Goal: Information Seeking & Learning: Learn about a topic

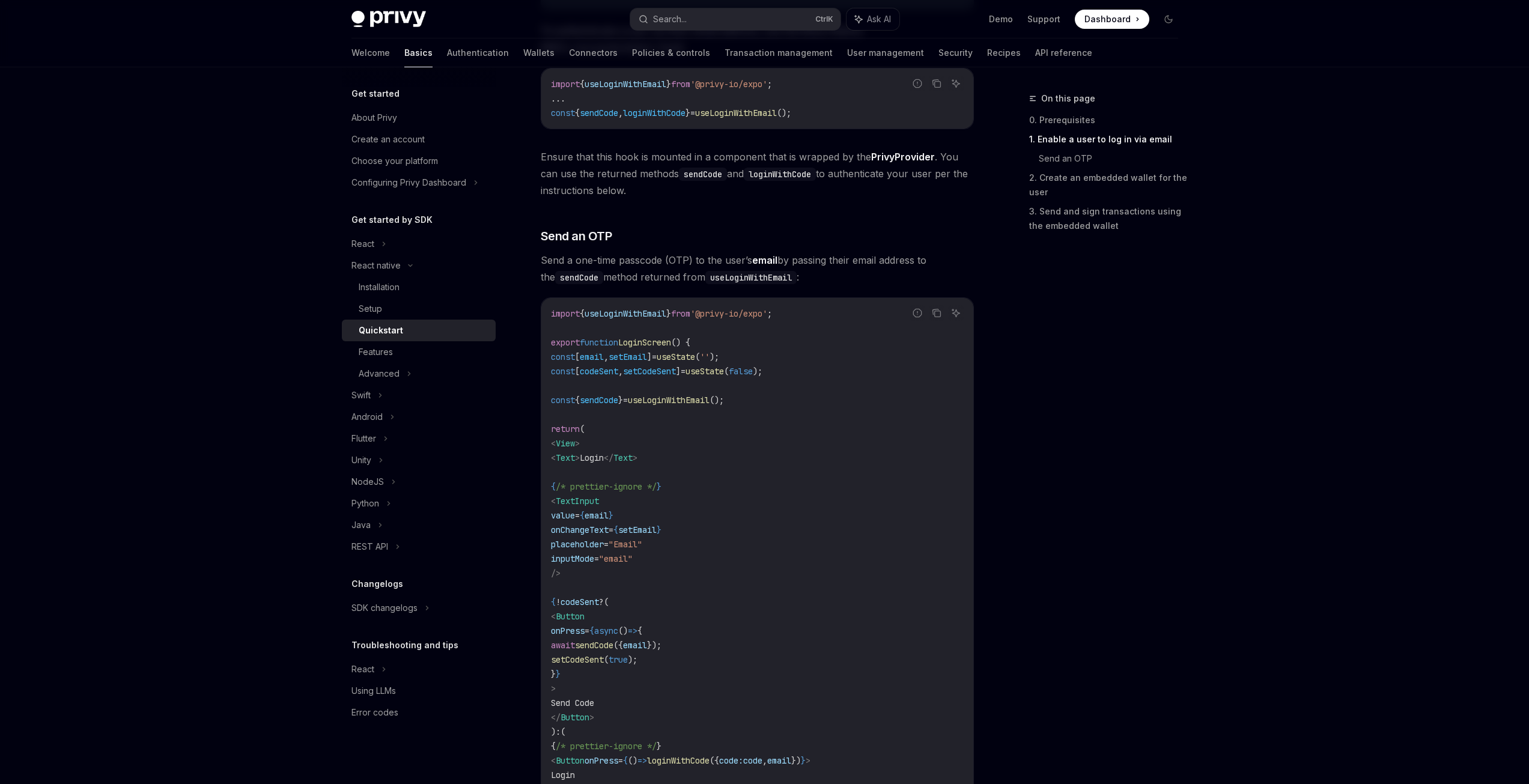
scroll to position [361, 0]
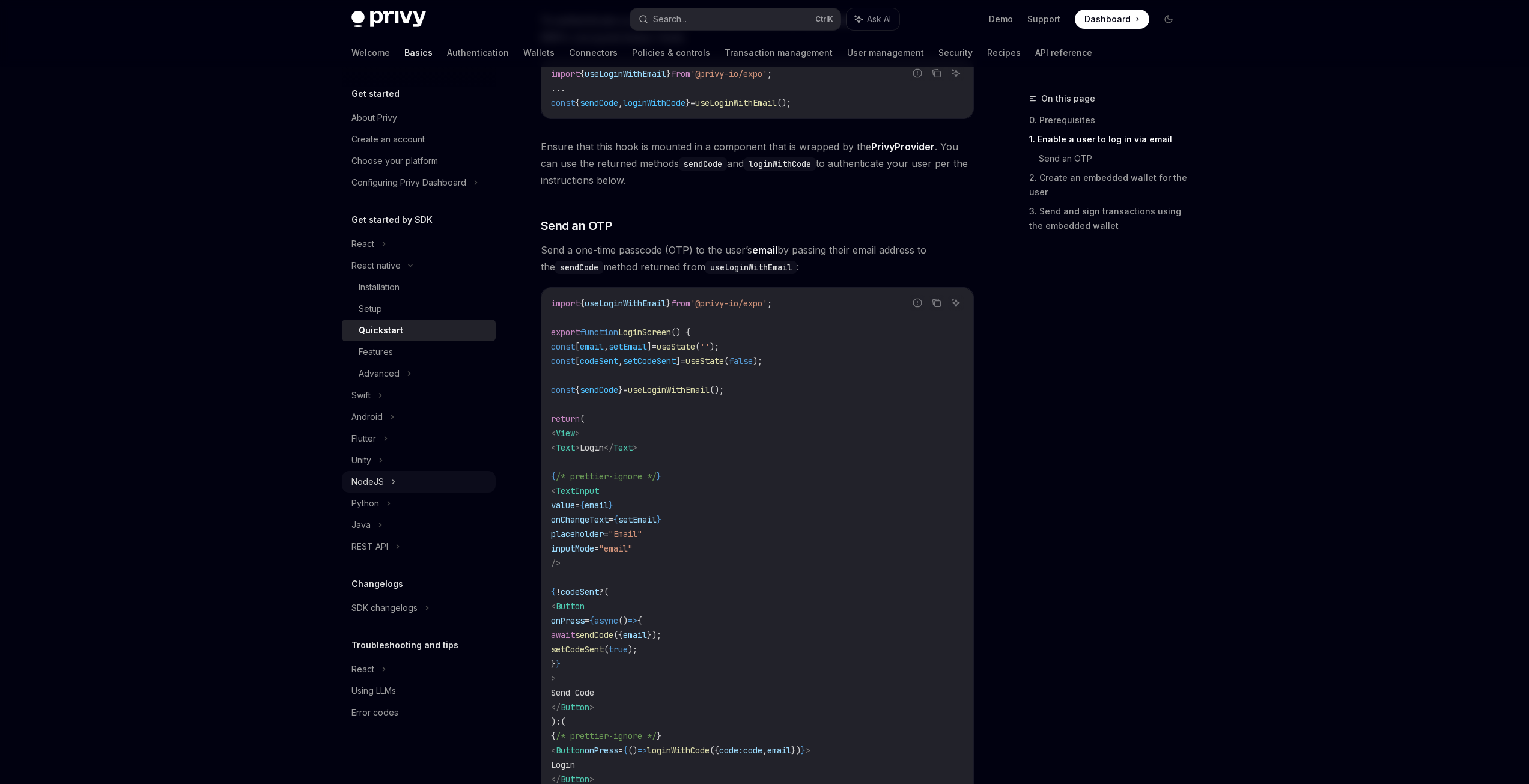
click at [401, 484] on div "NodeJS" at bounding box center [419, 481] width 154 height 21
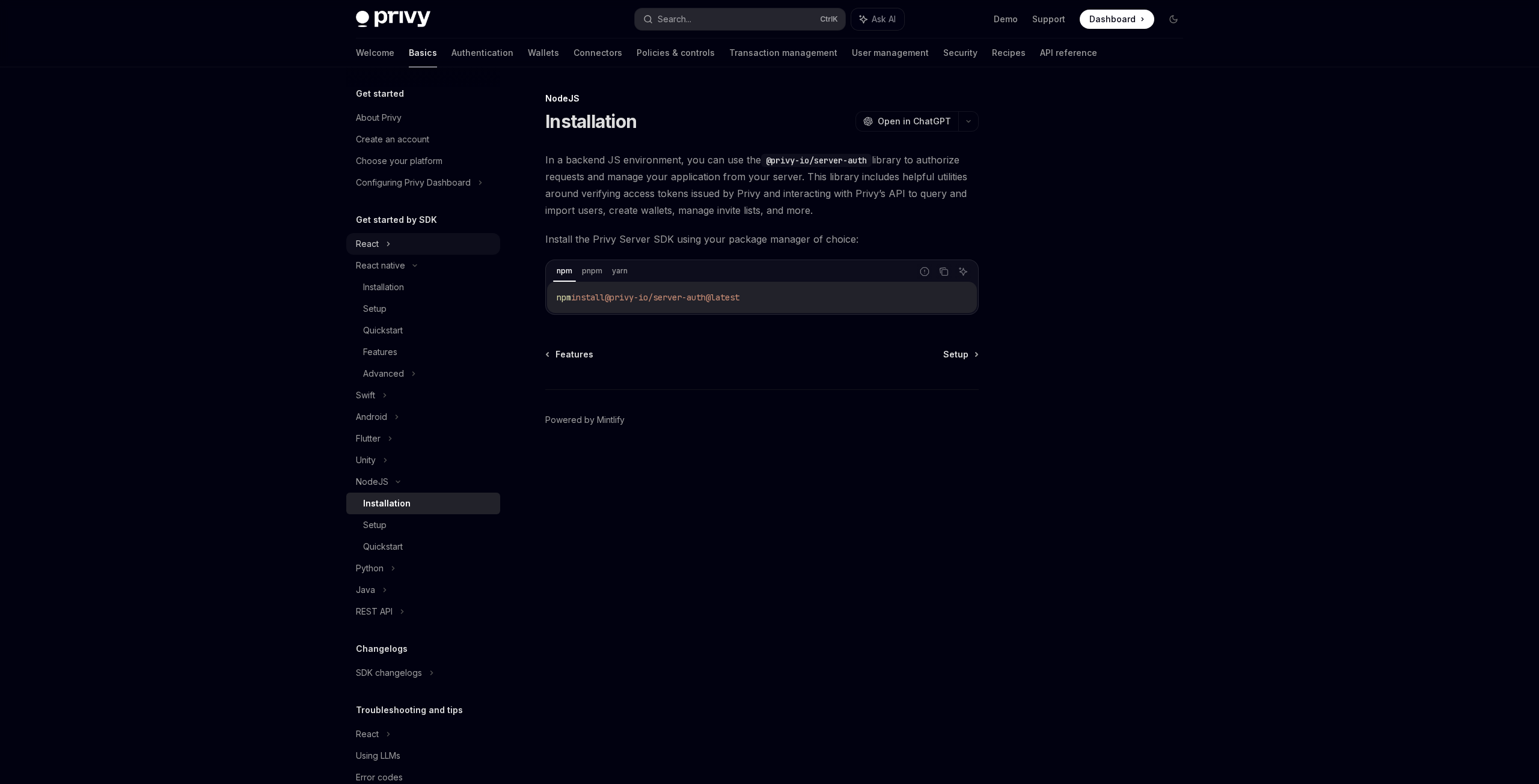
click at [418, 239] on div "React" at bounding box center [423, 243] width 154 height 21
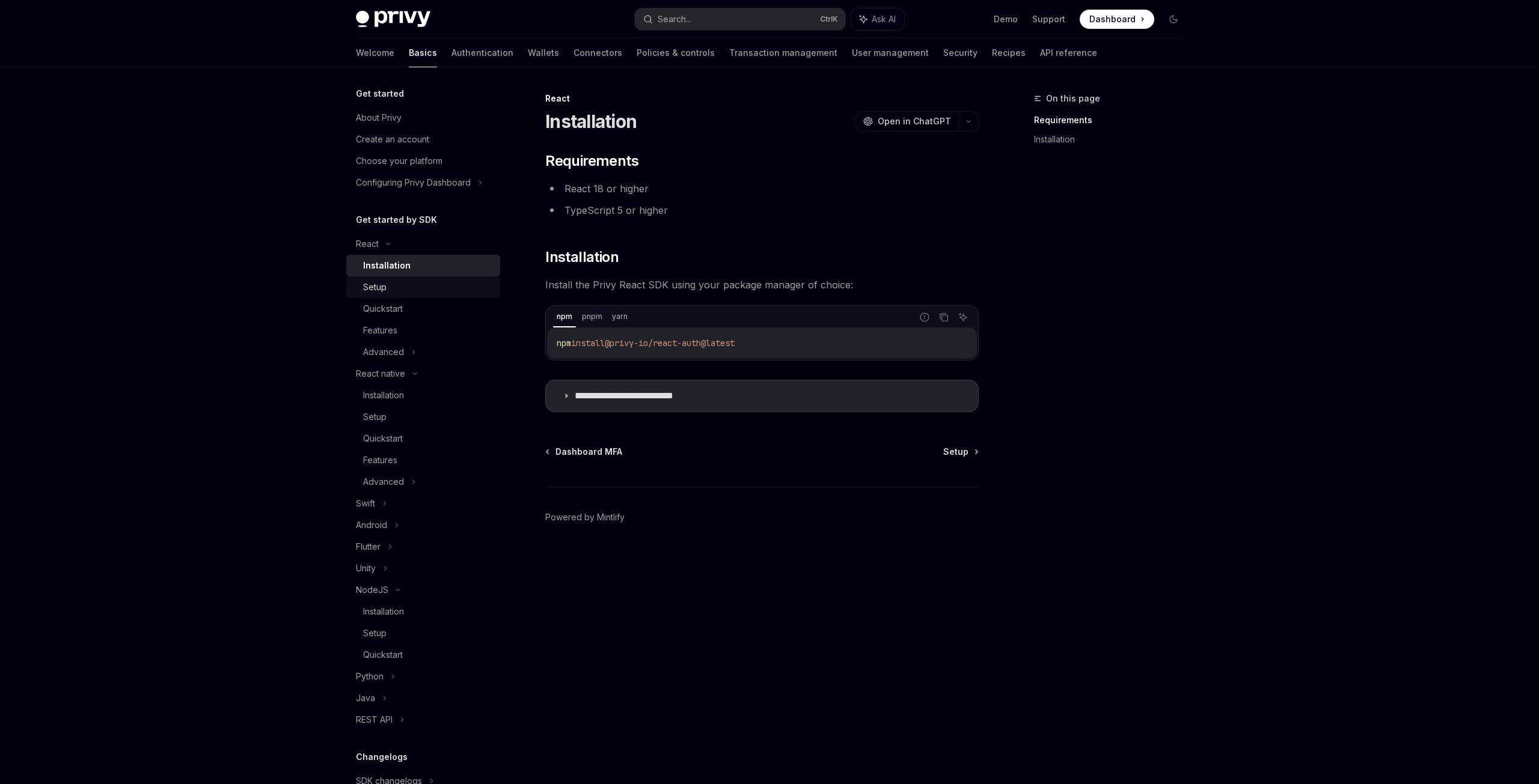
click at [401, 290] on div "Setup" at bounding box center [428, 287] width 130 height 15
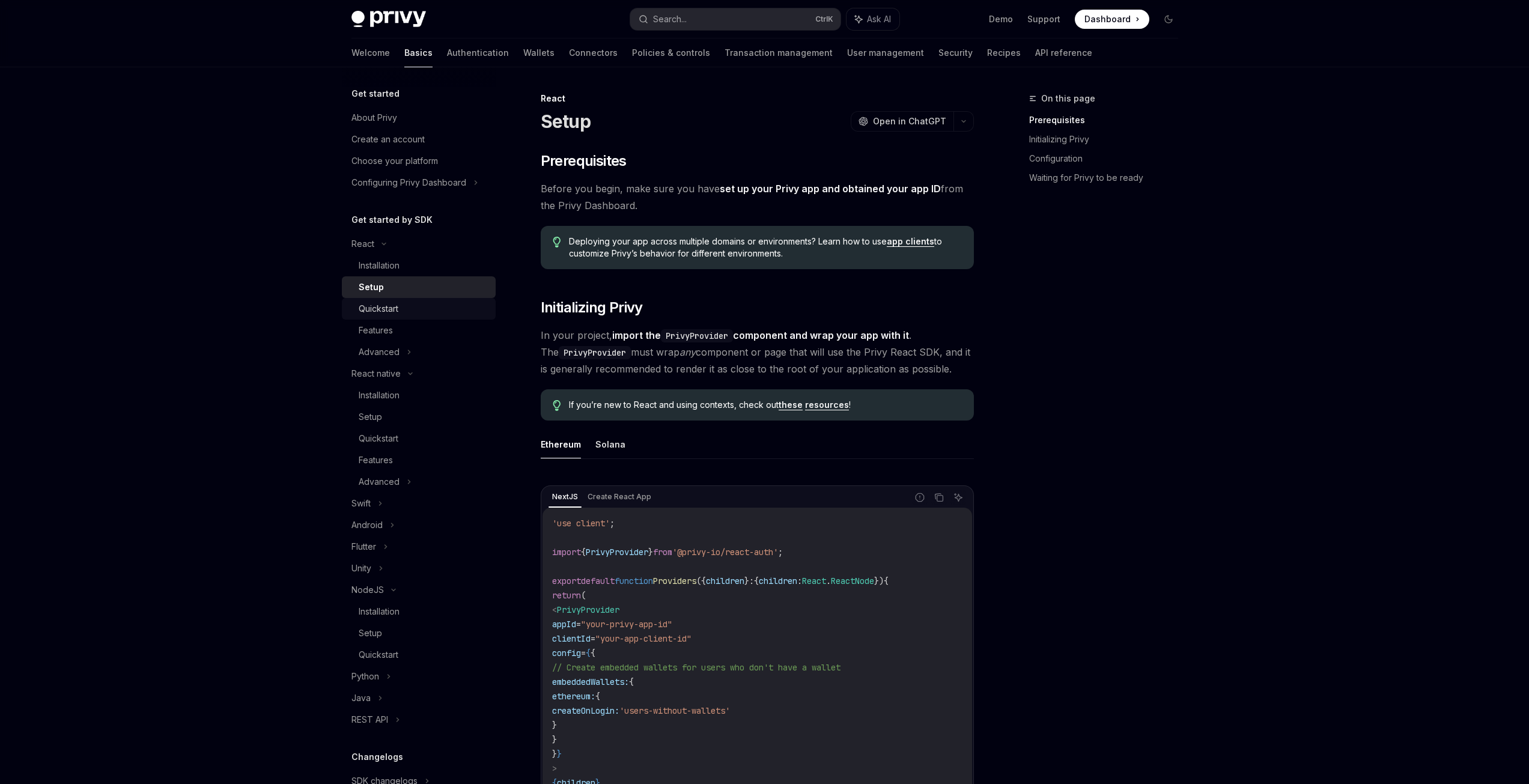
click at [403, 313] on div "Quickstart" at bounding box center [423, 309] width 130 height 15
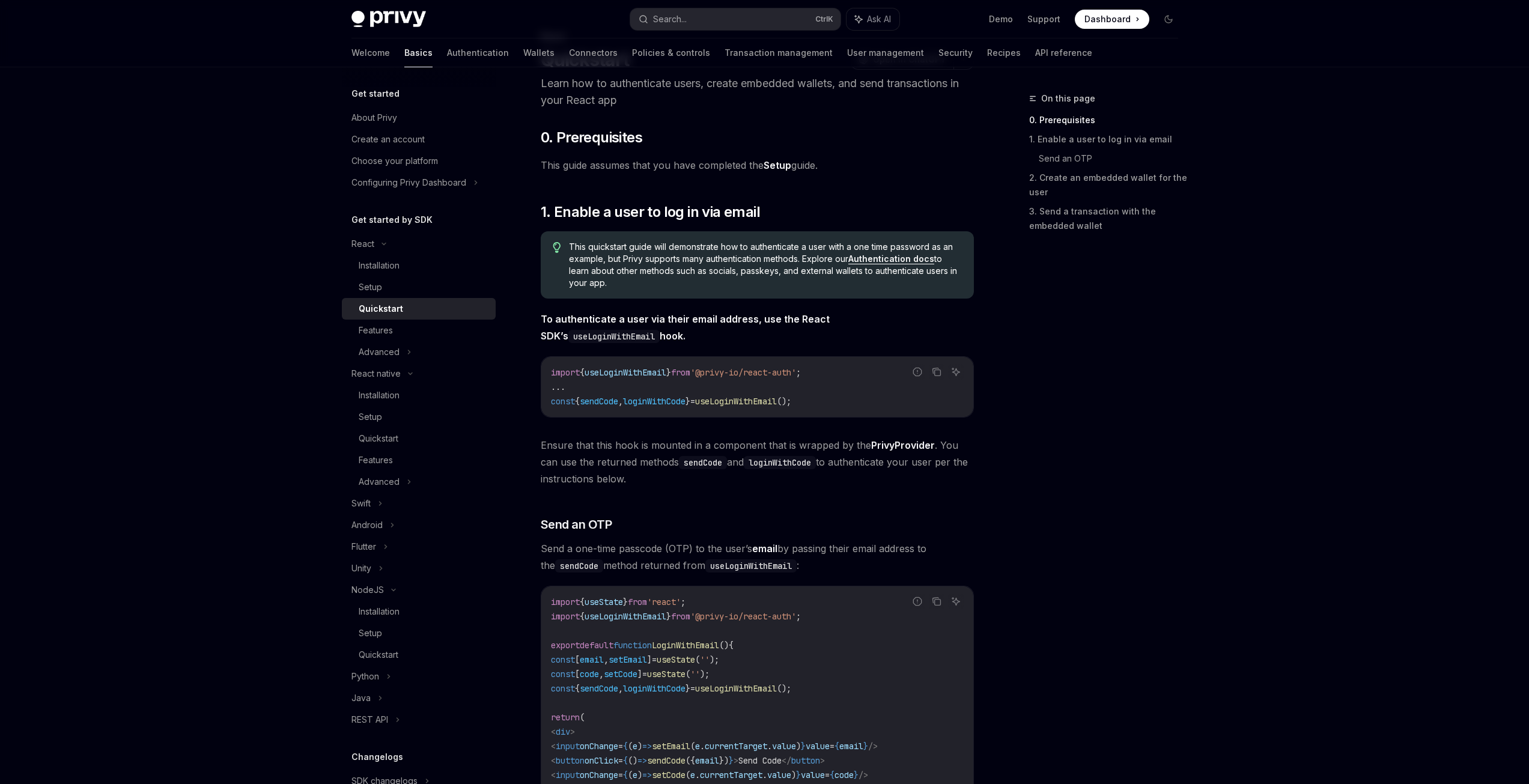
scroll to position [180, 0]
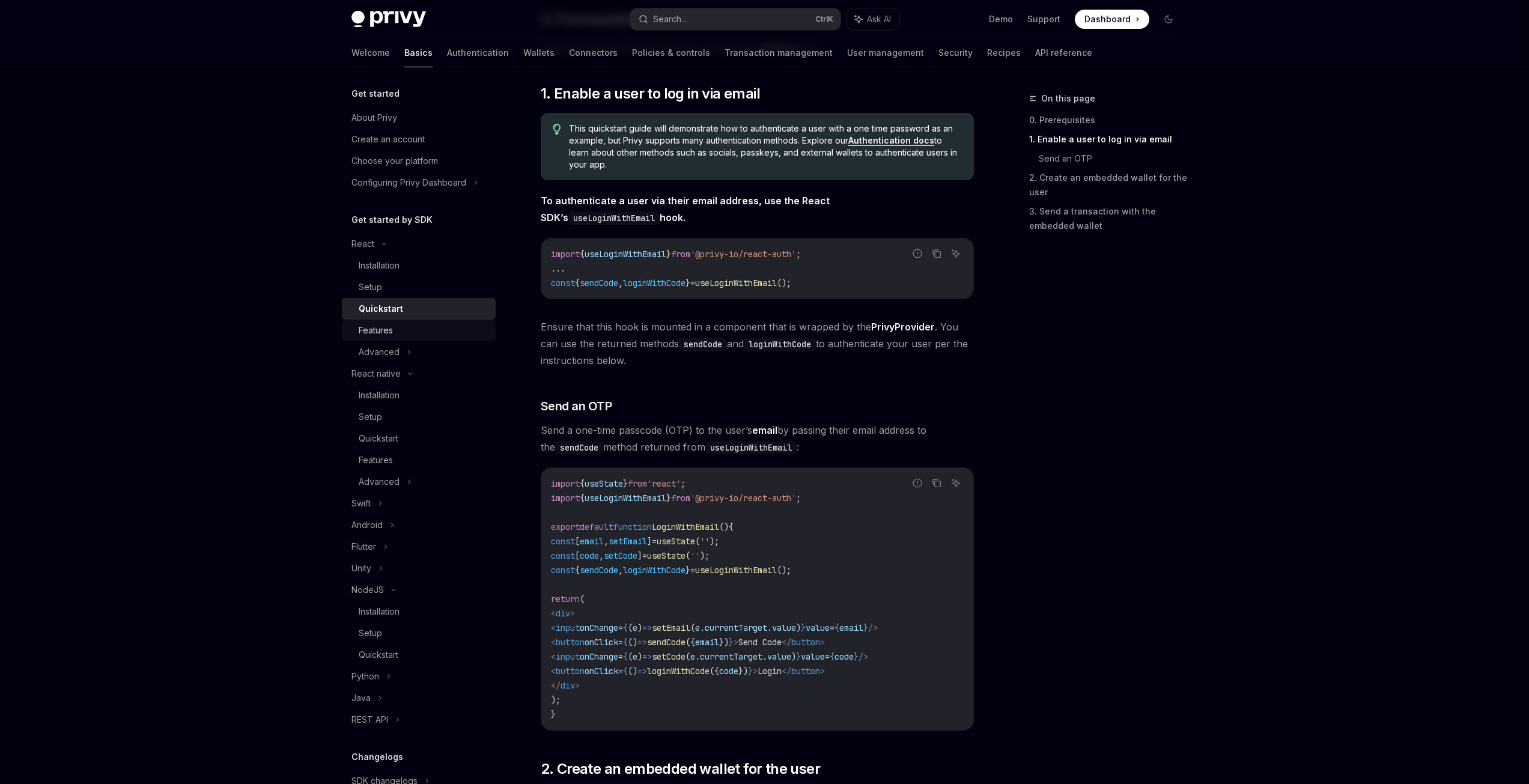
click at [397, 335] on div "Features" at bounding box center [423, 330] width 130 height 15
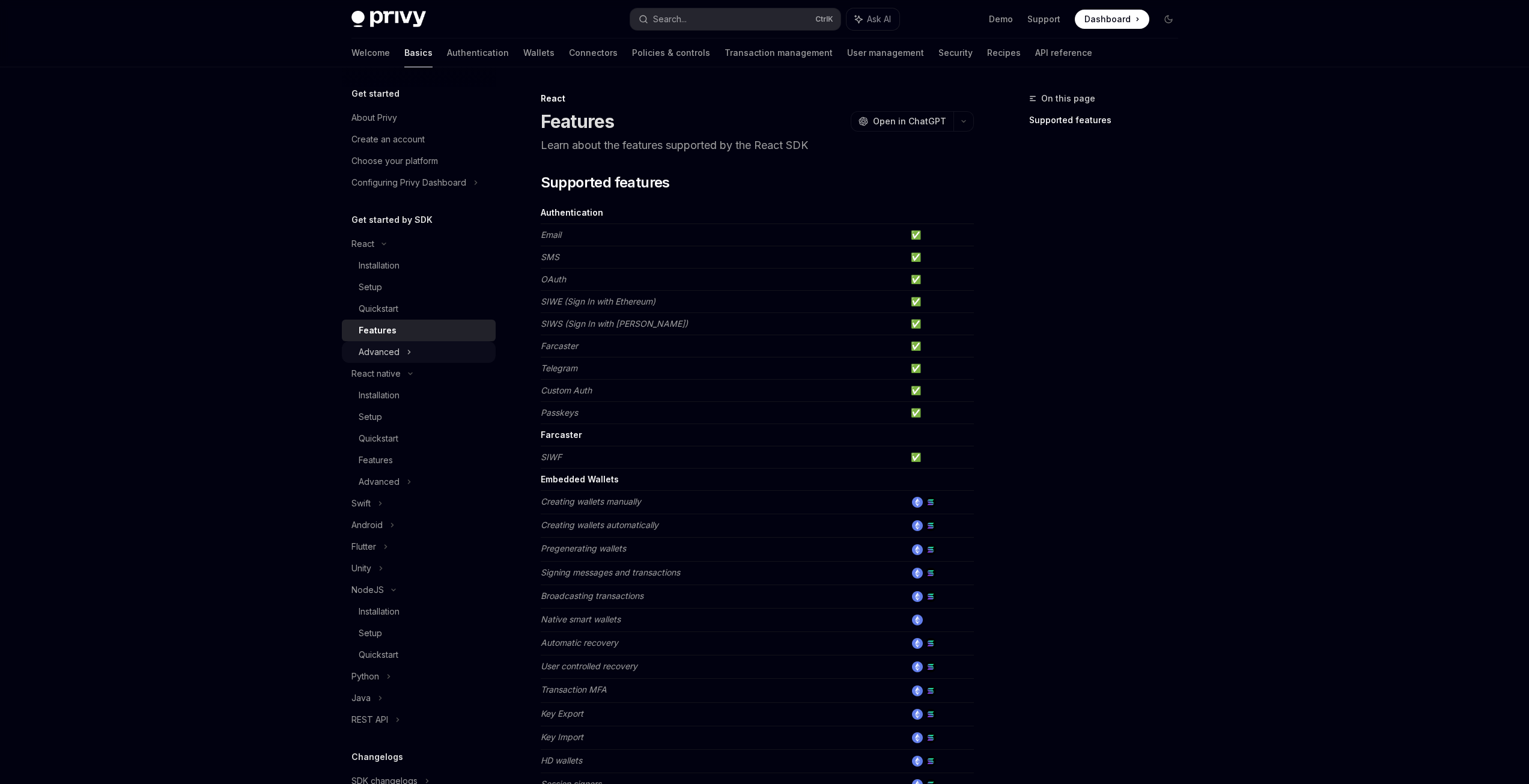
click at [409, 353] on icon at bounding box center [409, 352] width 1 height 4
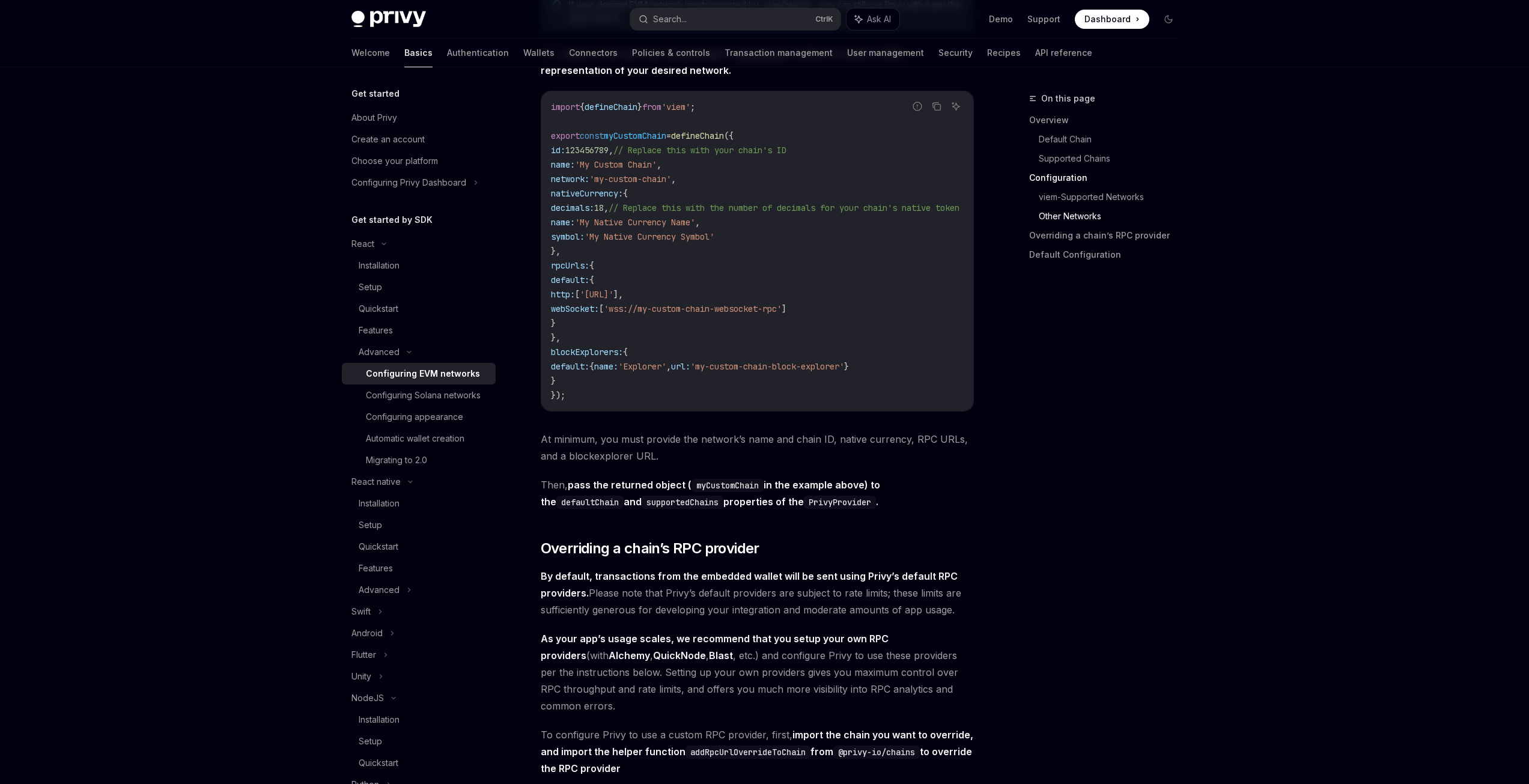
scroll to position [2343, 0]
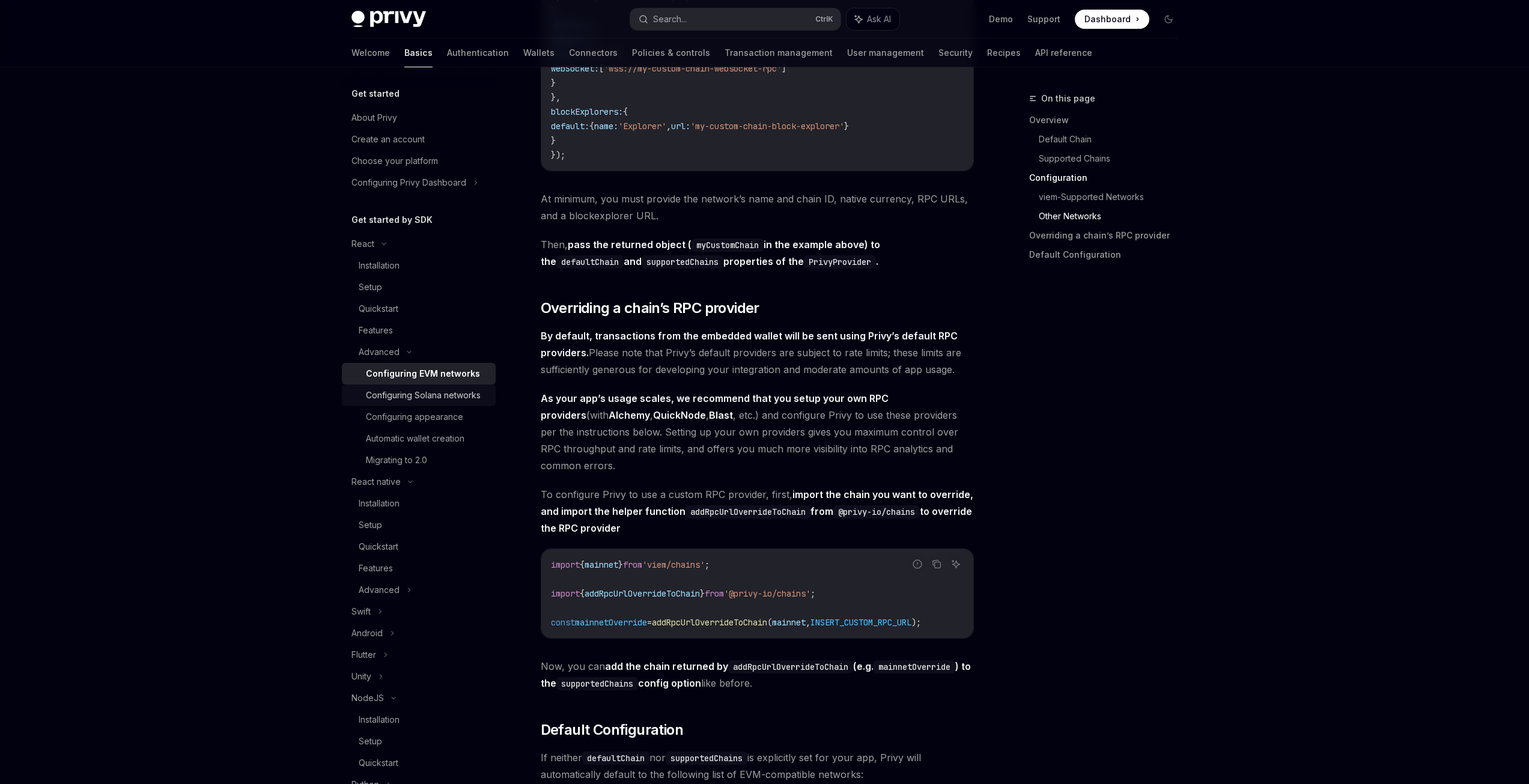
click at [412, 398] on div "Configuring Solana networks" at bounding box center [423, 395] width 115 height 15
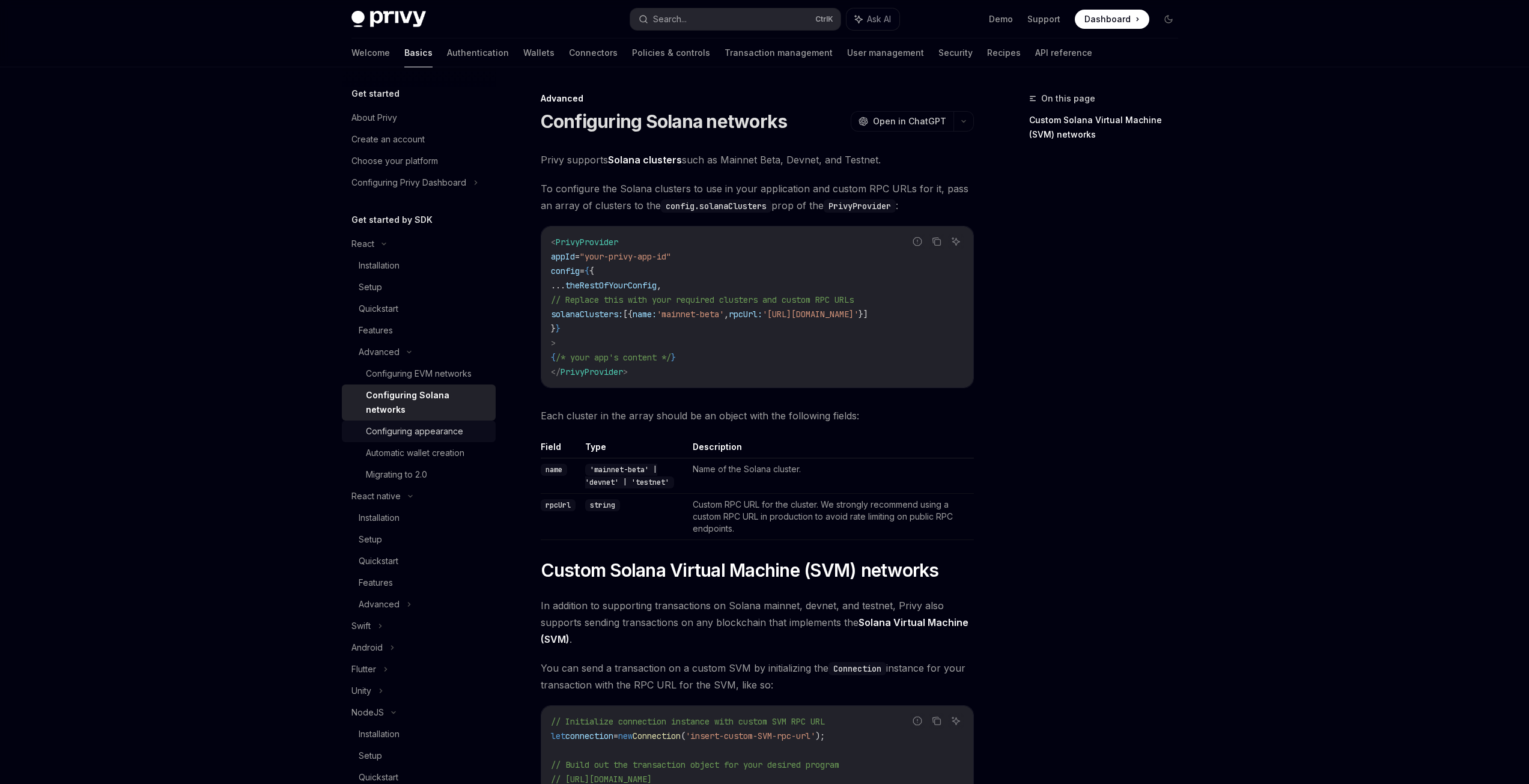
click at [453, 432] on div "Configuring appearance" at bounding box center [415, 432] width 98 height 15
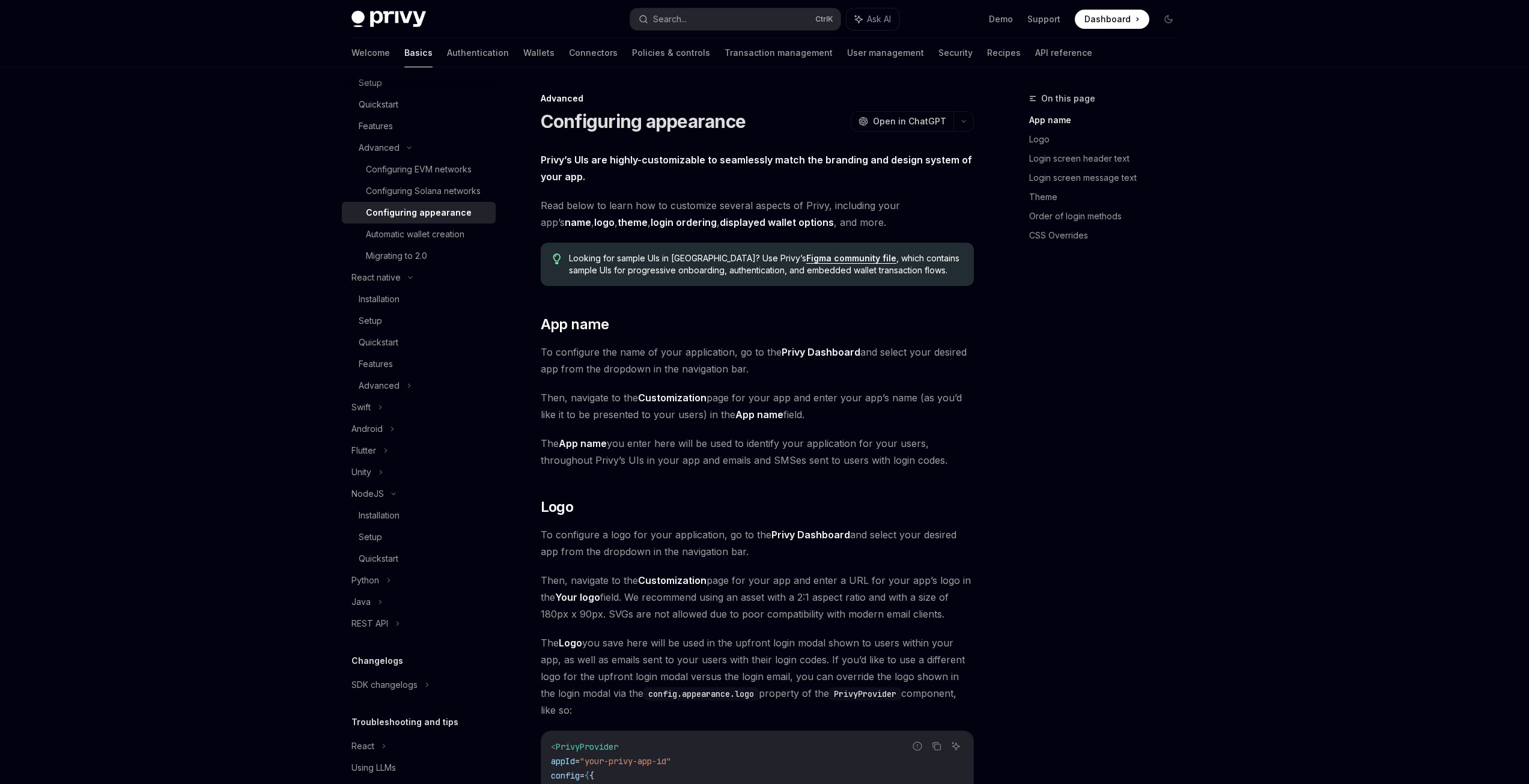
scroll to position [240, 0]
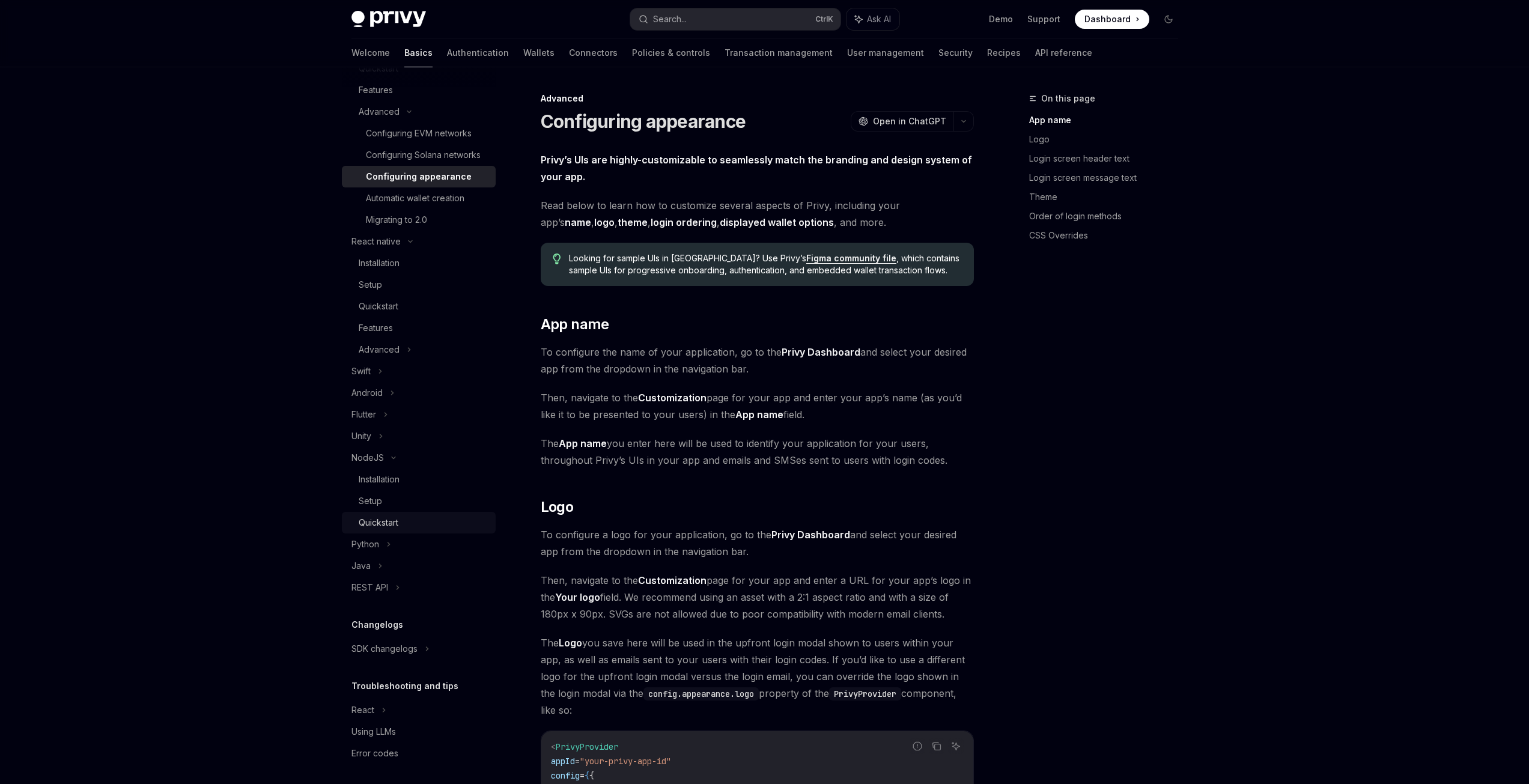
click at [411, 530] on div "Quickstart" at bounding box center [423, 523] width 130 height 15
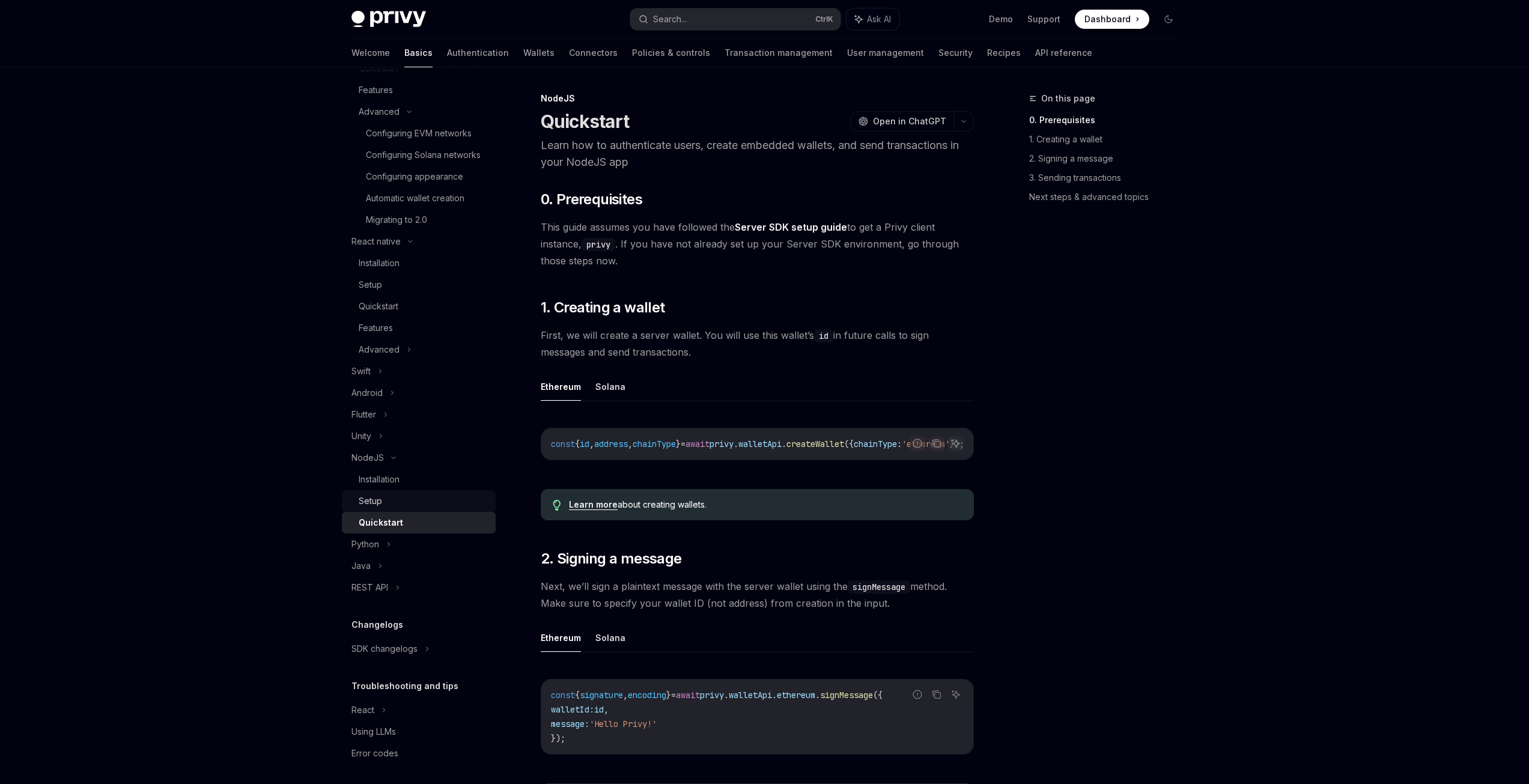
click at [412, 508] on div "Setup" at bounding box center [423, 501] width 130 height 15
type textarea "*"
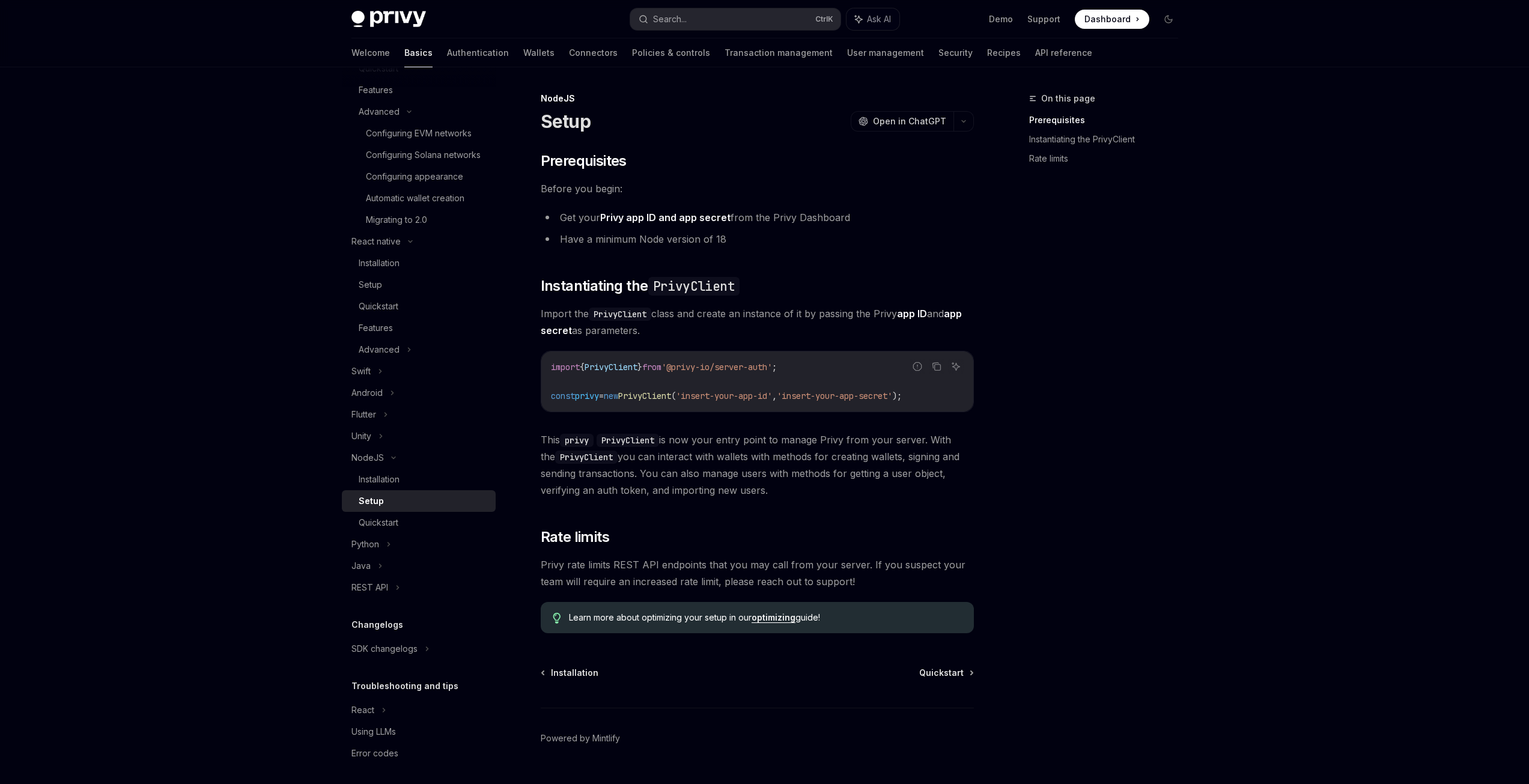
scroll to position [27, 0]
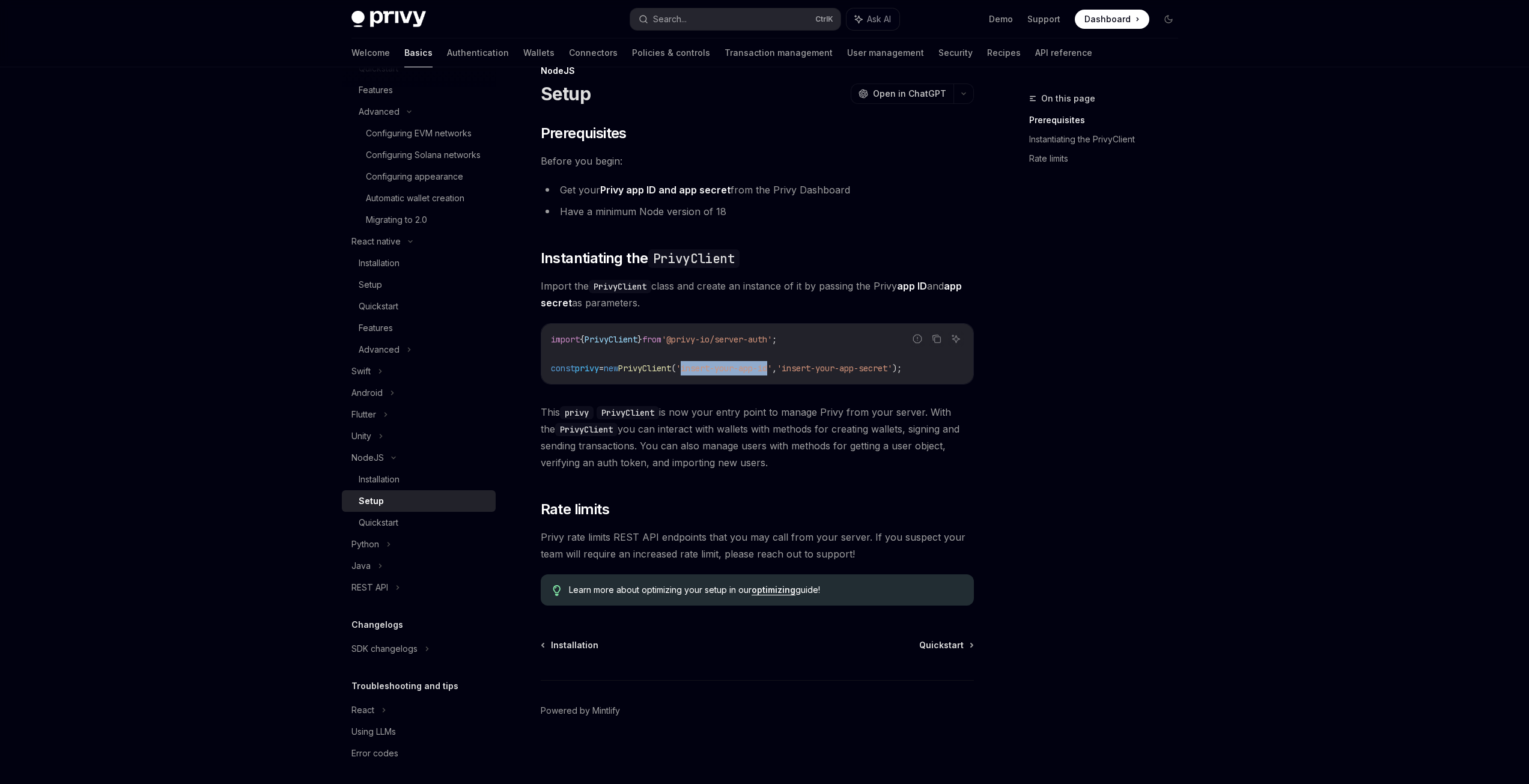
drag, startPoint x: 709, startPoint y: 371, endPoint x: 797, endPoint y: 373, distance: 88.0
click at [772, 373] on span "'insert-your-app-id'" at bounding box center [724, 368] width 96 height 11
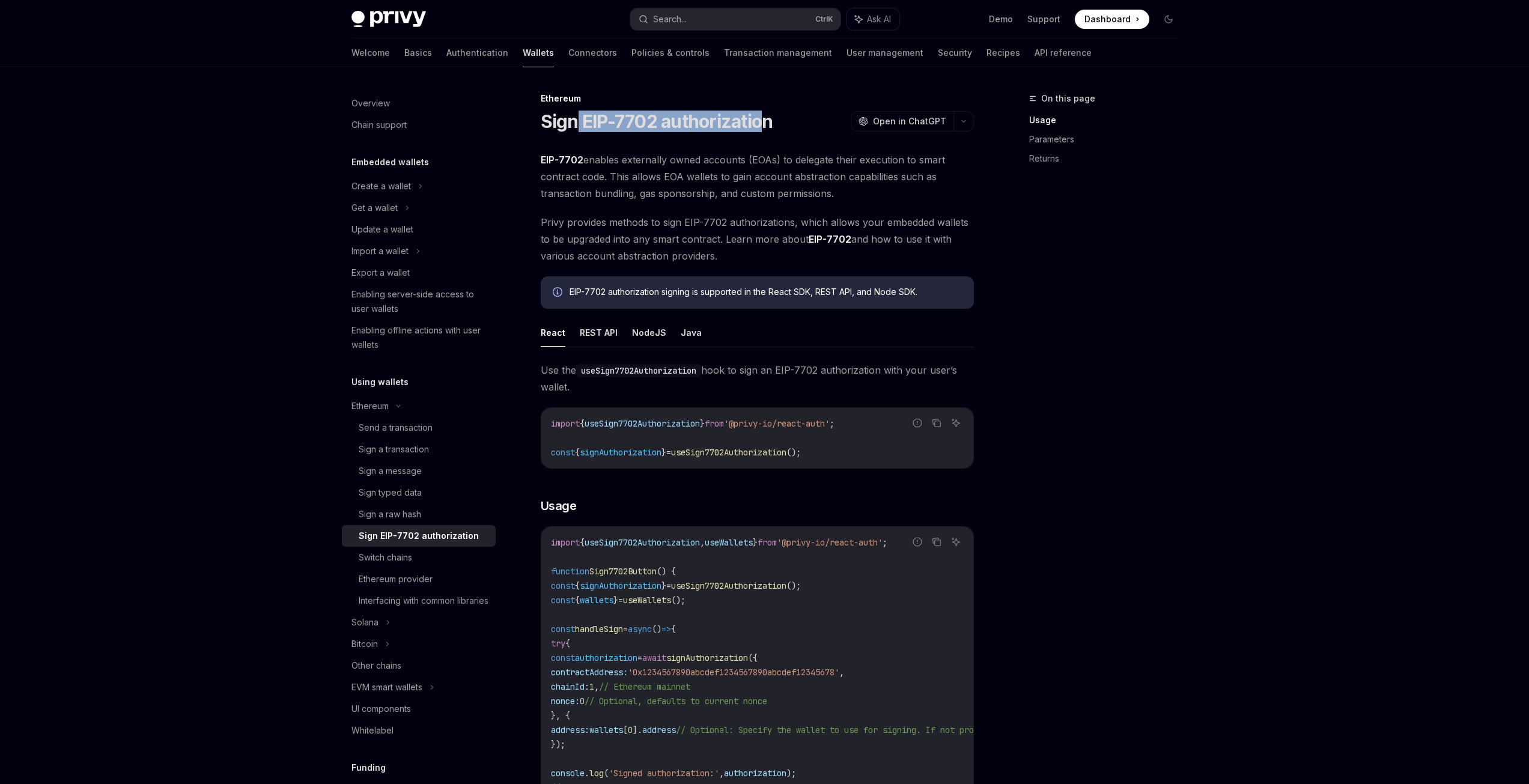
click at [765, 129] on h1 "Sign EIP-7702 authorization" at bounding box center [657, 121] width 233 height 21
click at [650, 182] on span "EIP-7702 enables externally owned accounts (EOAs) to delegate their execution t…" at bounding box center [757, 177] width 433 height 50
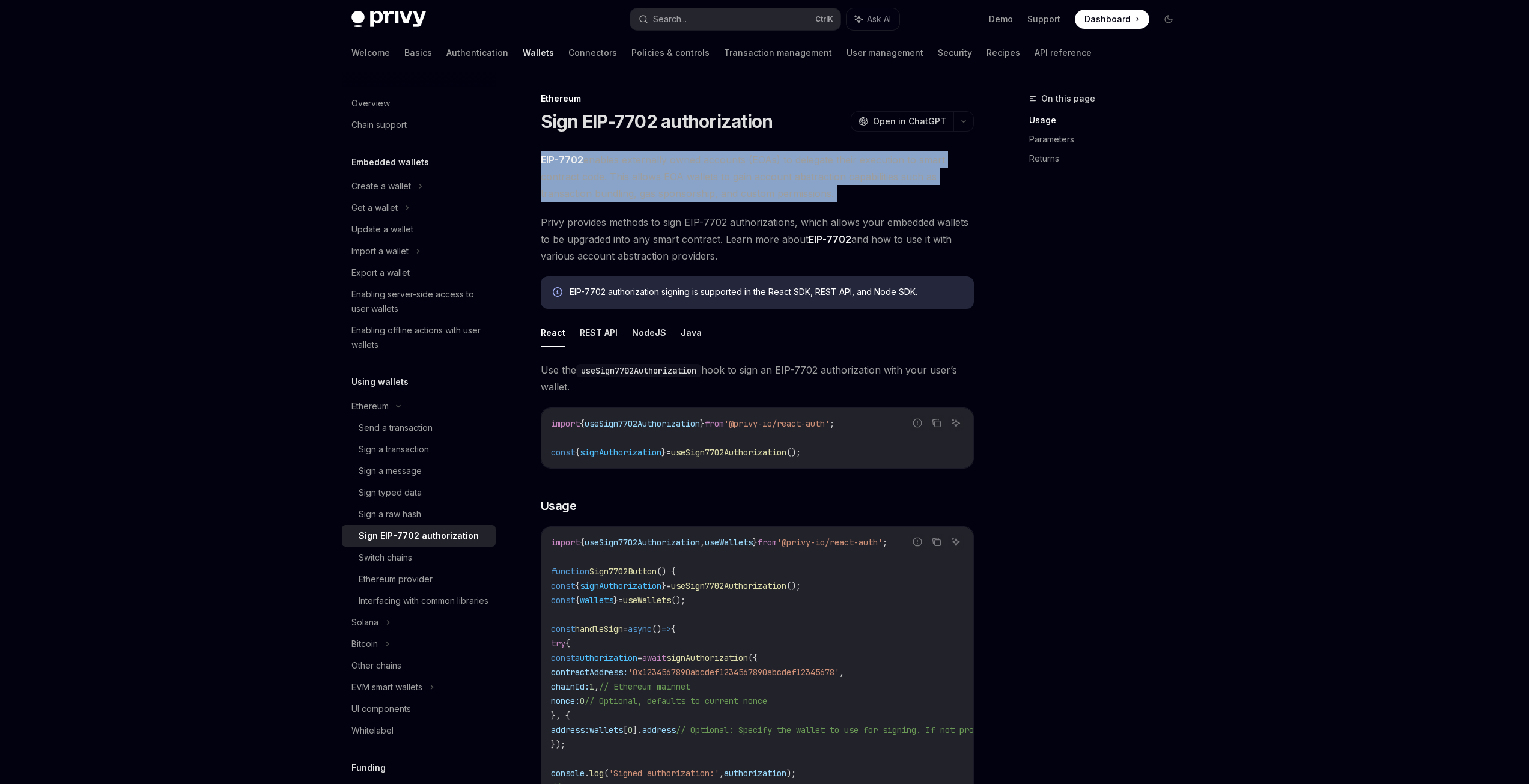
click at [650, 182] on span "EIP-7702 enables externally owned accounts (EOAs) to delegate their execution t…" at bounding box center [757, 177] width 433 height 50
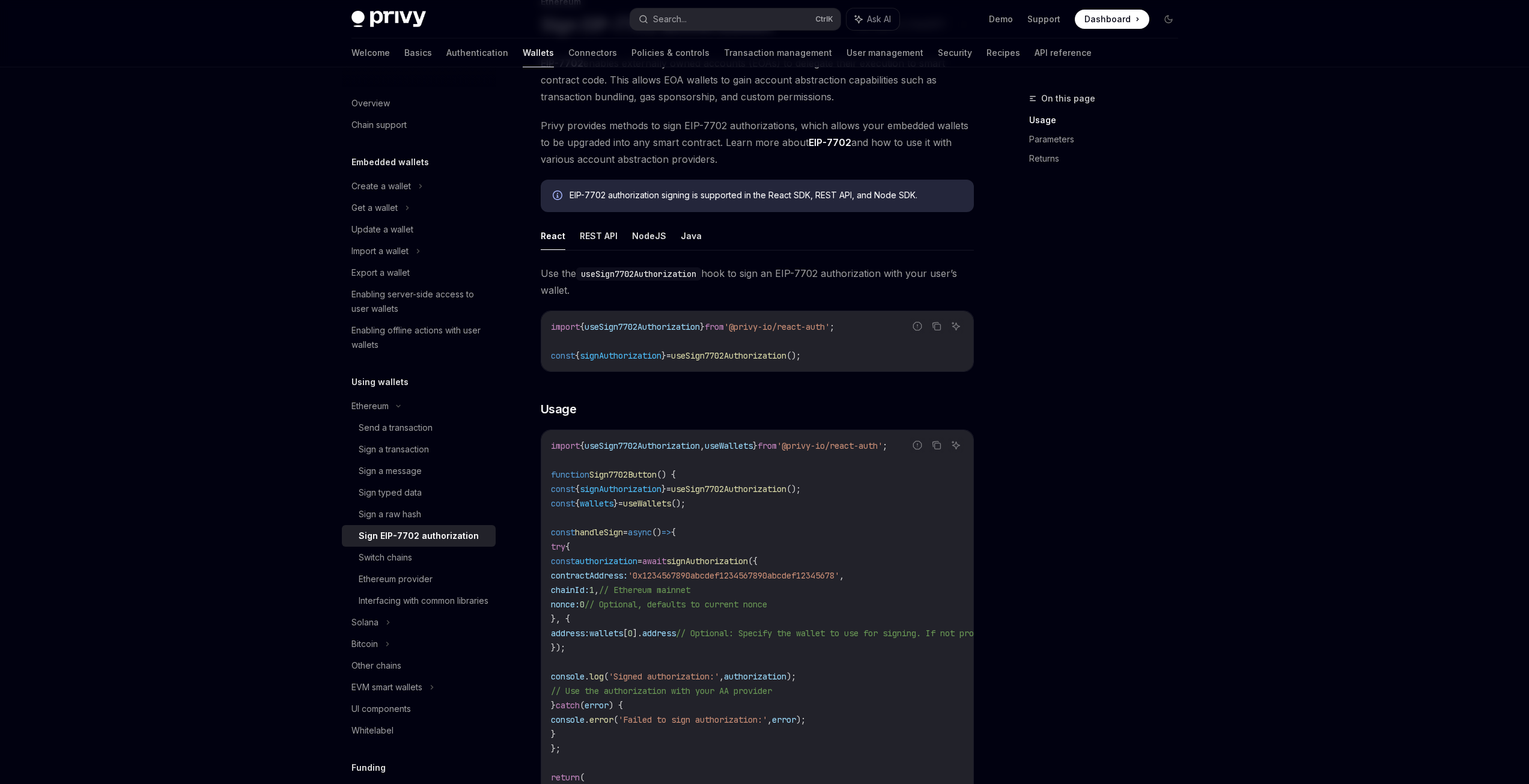
scroll to position [120, 0]
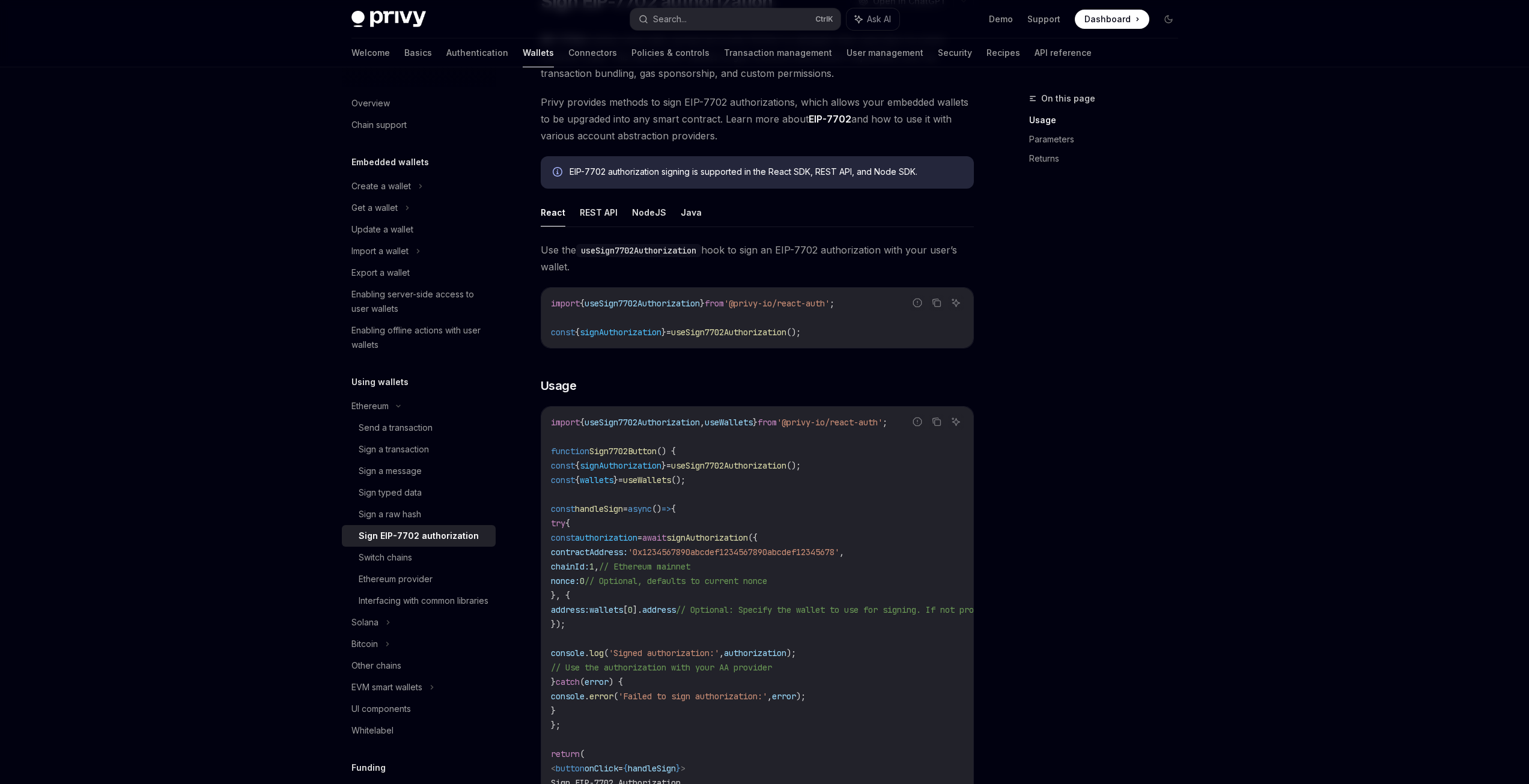
click at [767, 330] on span "useSign7702Authorization" at bounding box center [729, 332] width 115 height 11
click at [738, 333] on span "useSign7702Authorization" at bounding box center [729, 332] width 115 height 11
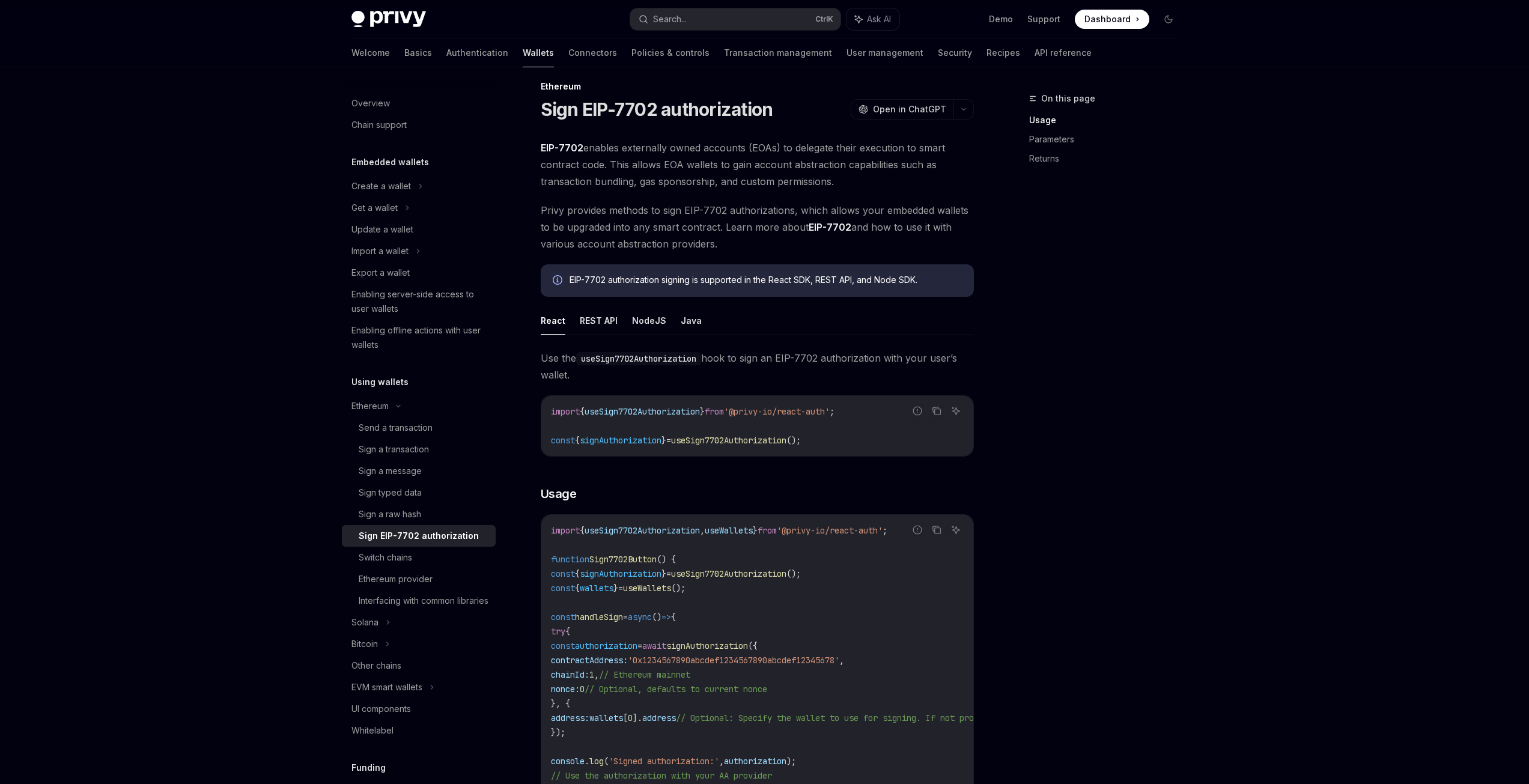
scroll to position [0, 0]
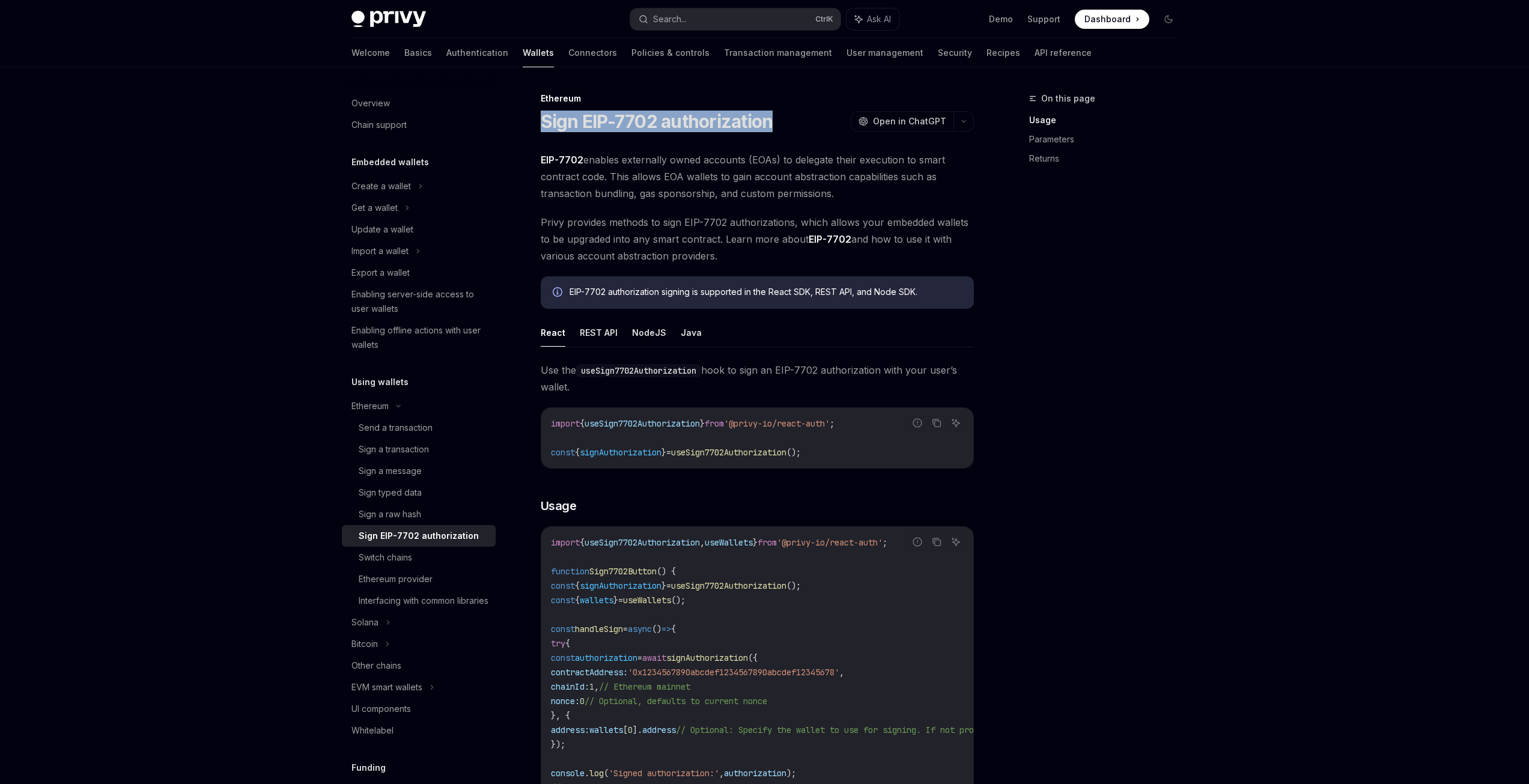
drag, startPoint x: 773, startPoint y: 124, endPoint x: 535, endPoint y: 125, distance: 238.0
click at [589, 122] on h1 "Sign EIP-7702 authorization" at bounding box center [657, 121] width 233 height 21
drag, startPoint x: 658, startPoint y: 120, endPoint x: 551, endPoint y: 127, distance: 107.2
click at [551, 127] on h1 "Sign EIP-7702 authorization" at bounding box center [657, 121] width 233 height 21
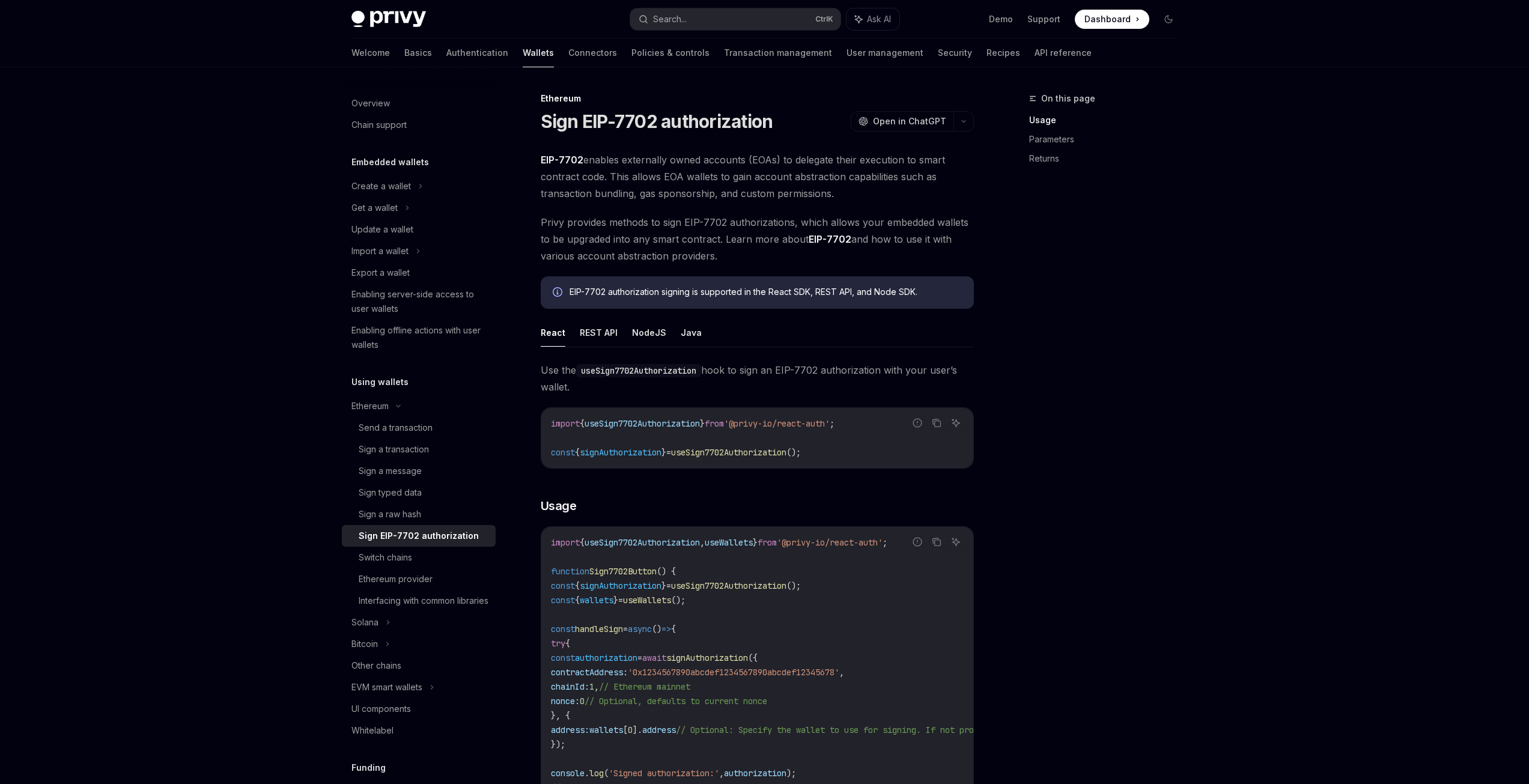
click at [796, 126] on div "Sign EIP-7702 authorization OpenAI Open in ChatGPT" at bounding box center [757, 121] width 433 height 21
drag, startPoint x: 777, startPoint y: 122, endPoint x: 532, endPoint y: 123, distance: 245.0
copy h1 "Sign EIP-7702 authorization"
click at [404, 127] on div "Chain support" at bounding box center [379, 125] width 55 height 15
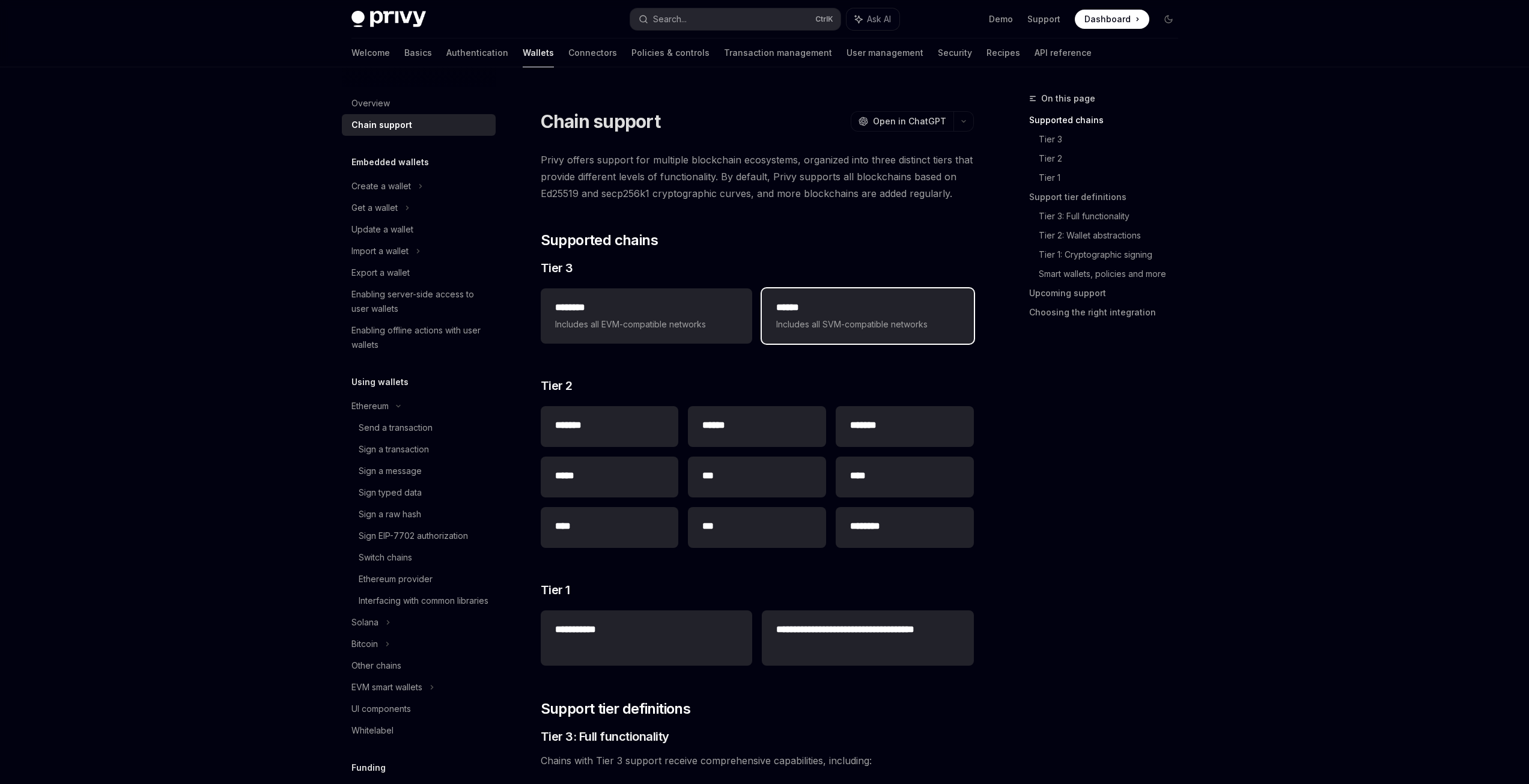
click at [854, 305] on h2 "******" at bounding box center [868, 308] width 183 height 15
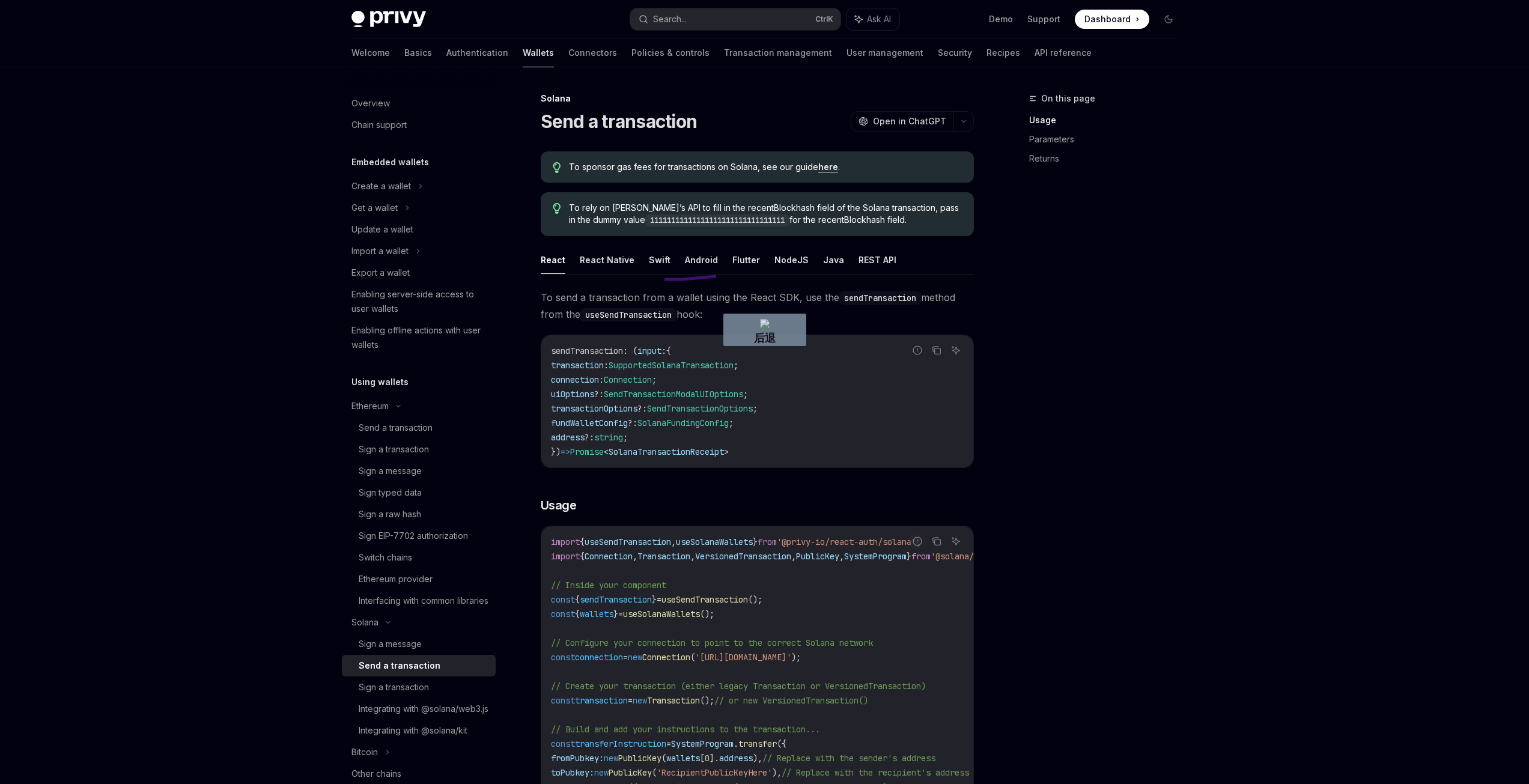
drag, startPoint x: 716, startPoint y: 276, endPoint x: 603, endPoint y: 272, distance: 113.1
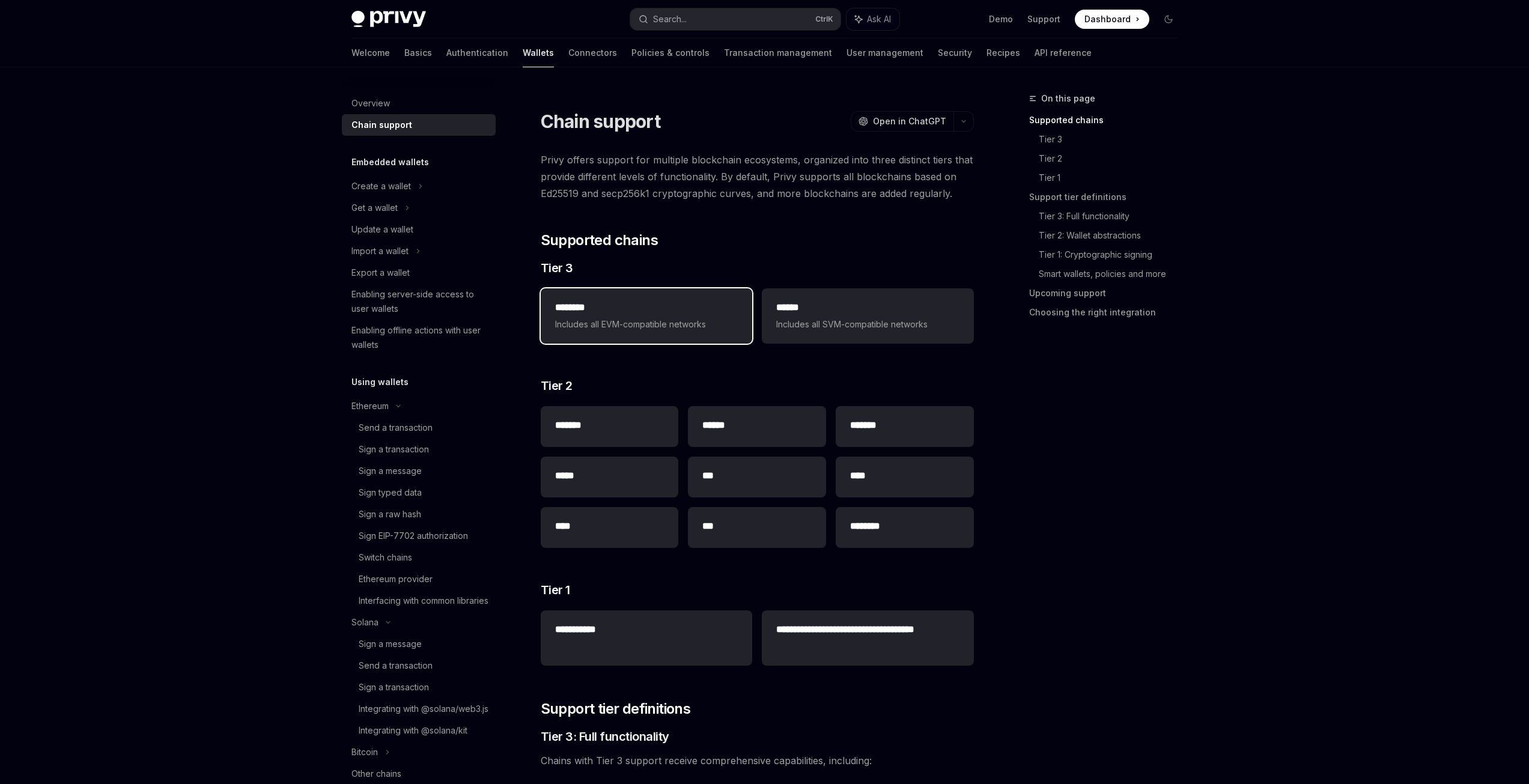
click at [662, 316] on div "******** Includes all EVM-compatible networks" at bounding box center [646, 316] width 183 height 31
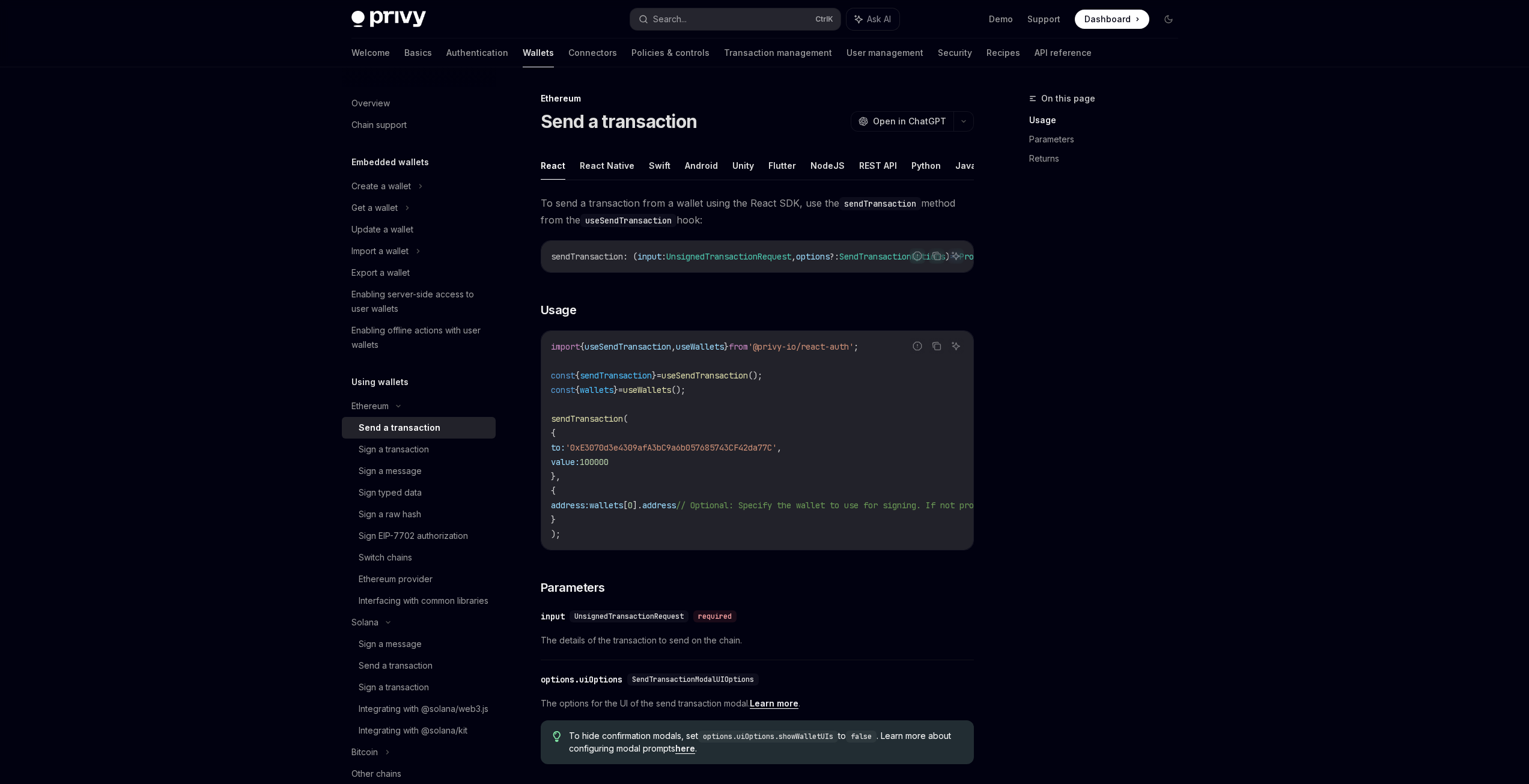
click at [1099, 23] on span "Dashboard" at bounding box center [1108, 19] width 47 height 12
click at [876, 164] on button "REST API" at bounding box center [878, 166] width 38 height 28
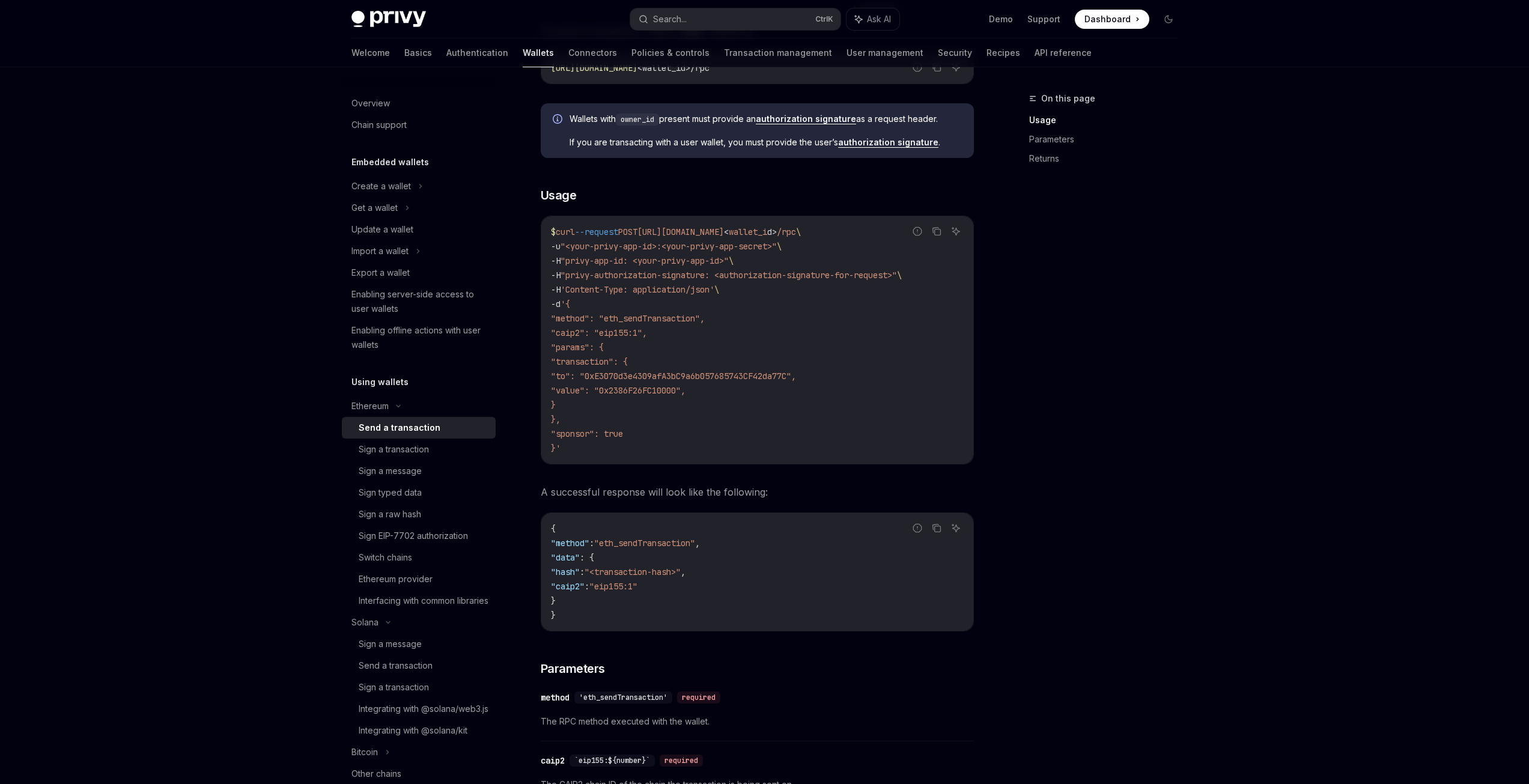
scroll to position [180, 0]
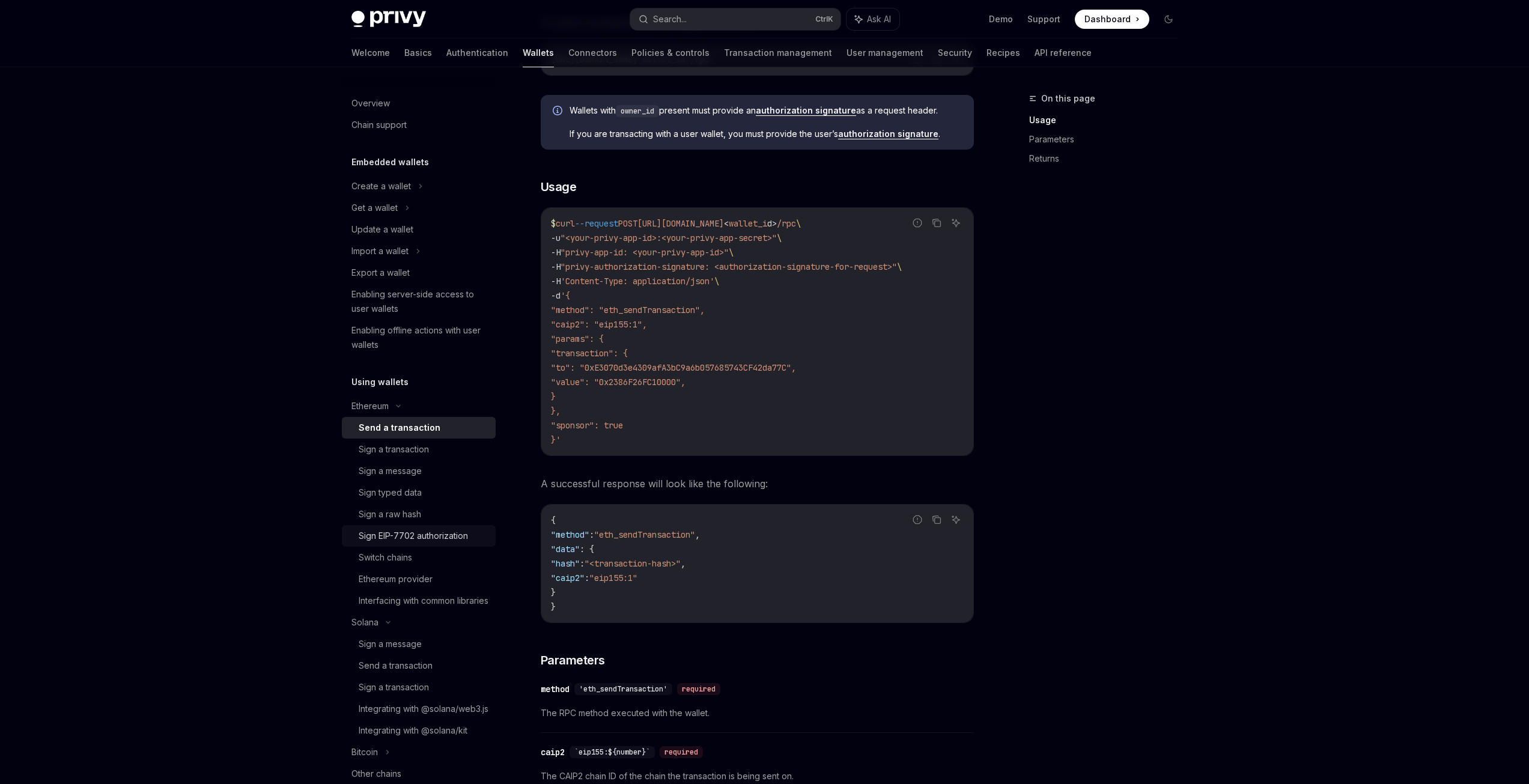
click at [435, 539] on div "Sign EIP-7702 authorization" at bounding box center [413, 536] width 109 height 15
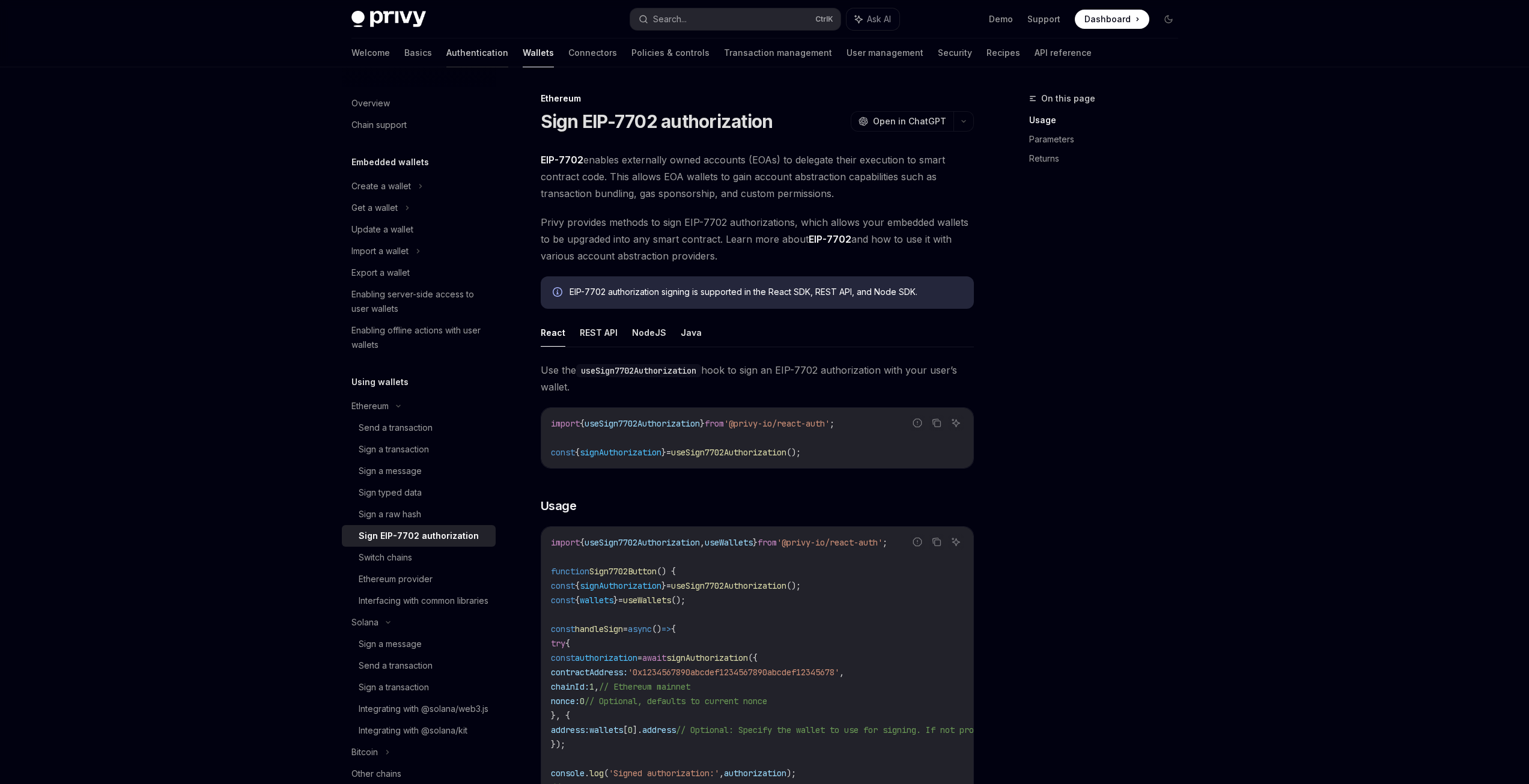
click at [446, 52] on link "Authentication" at bounding box center [477, 52] width 62 height 29
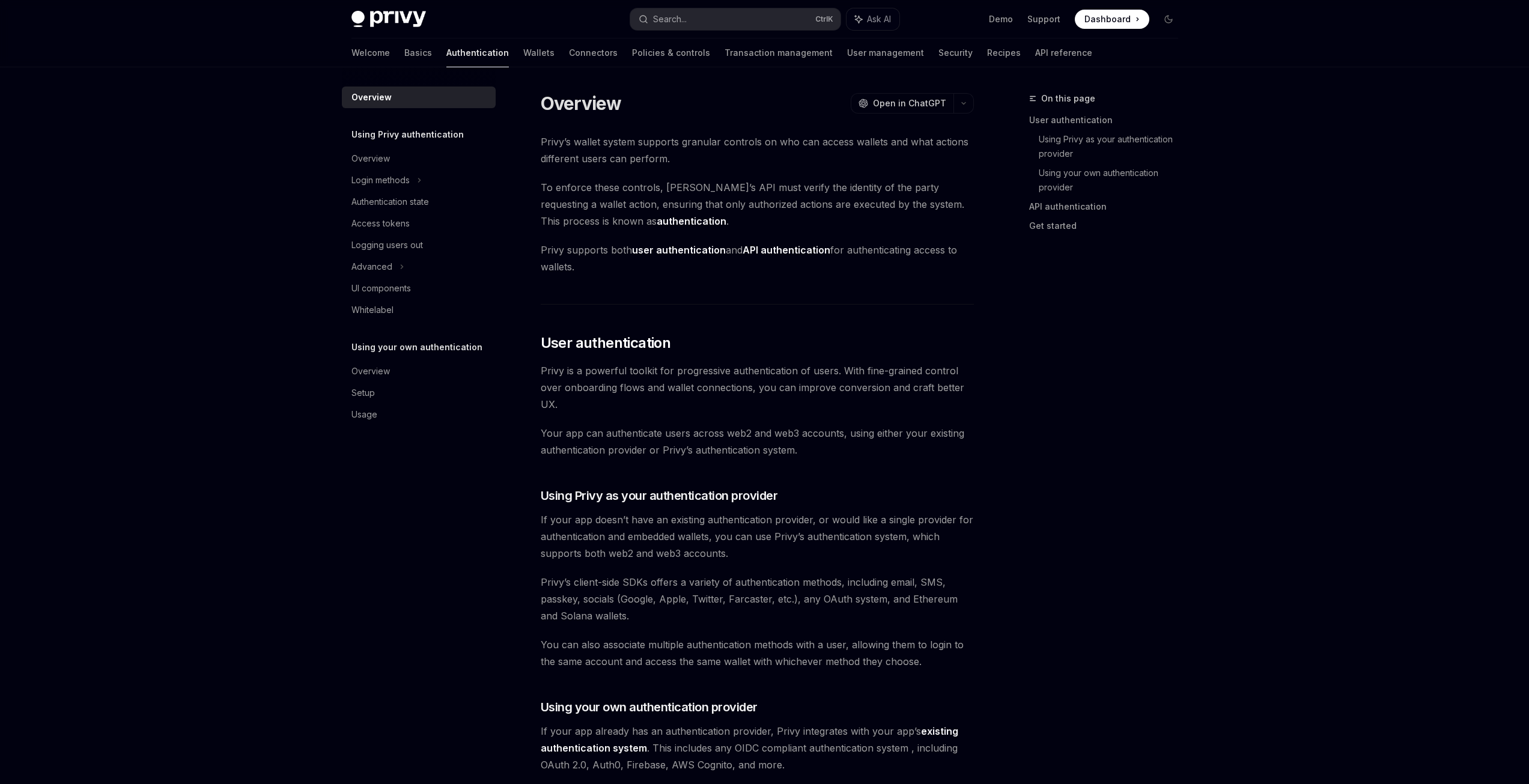
type textarea "*"
click at [677, 19] on div "Search..." at bounding box center [670, 19] width 34 height 15
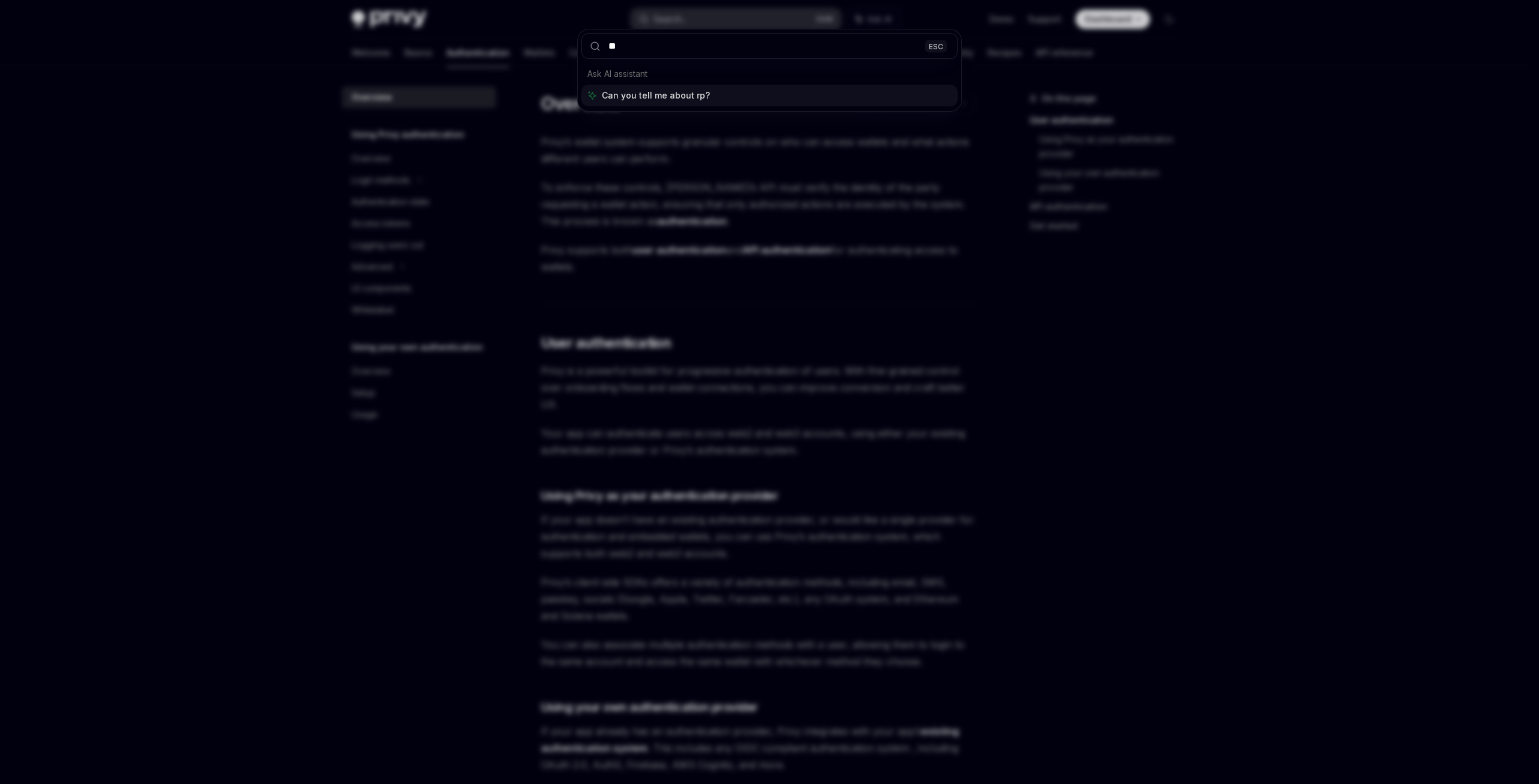
type input "***"
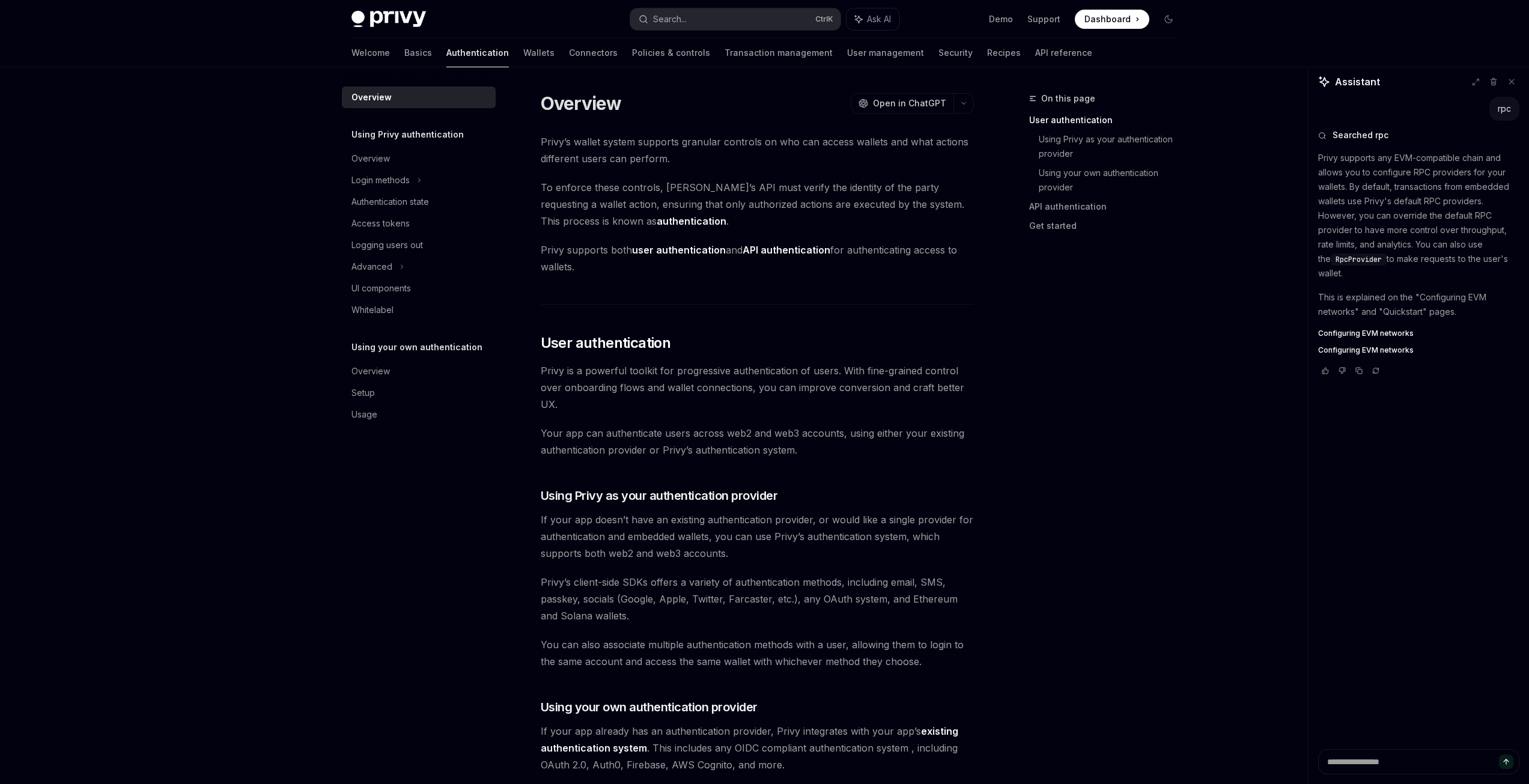
type textarea "*"
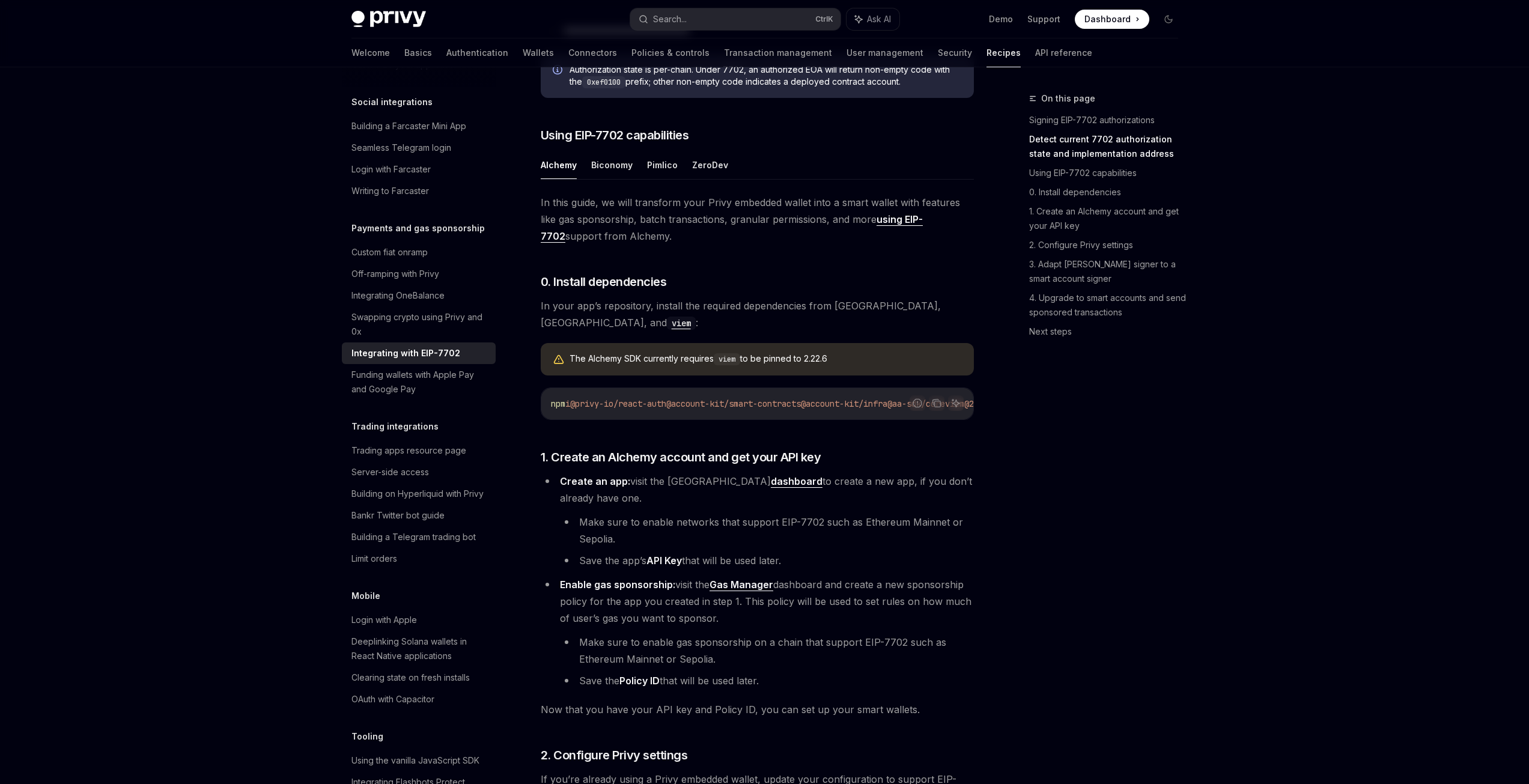
click at [729, 534] on li "Make sure to enable networks that support EIP-7702 such as Ethereum Mainnet or …" at bounding box center [767, 531] width 414 height 34
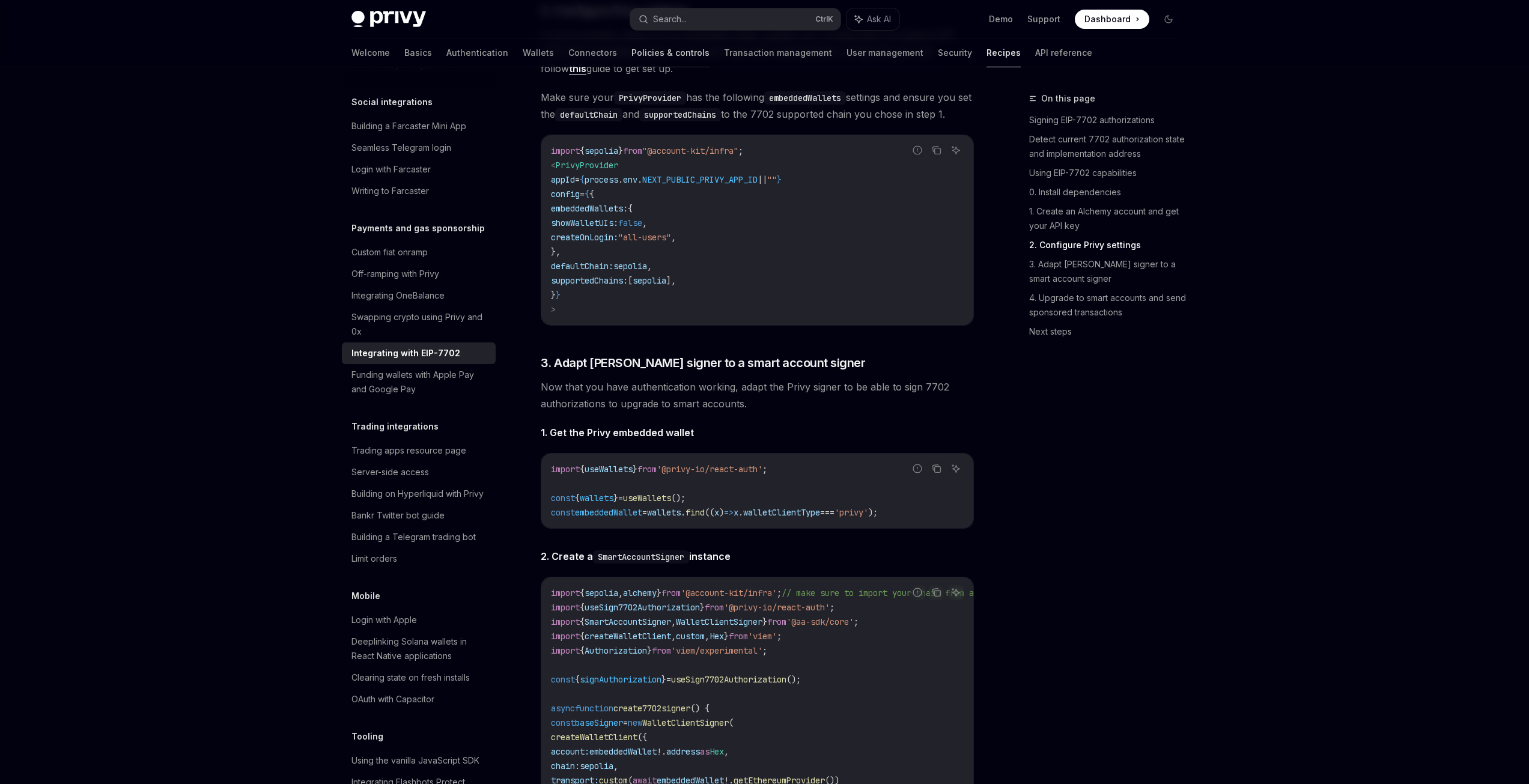
scroll to position [1502, 0]
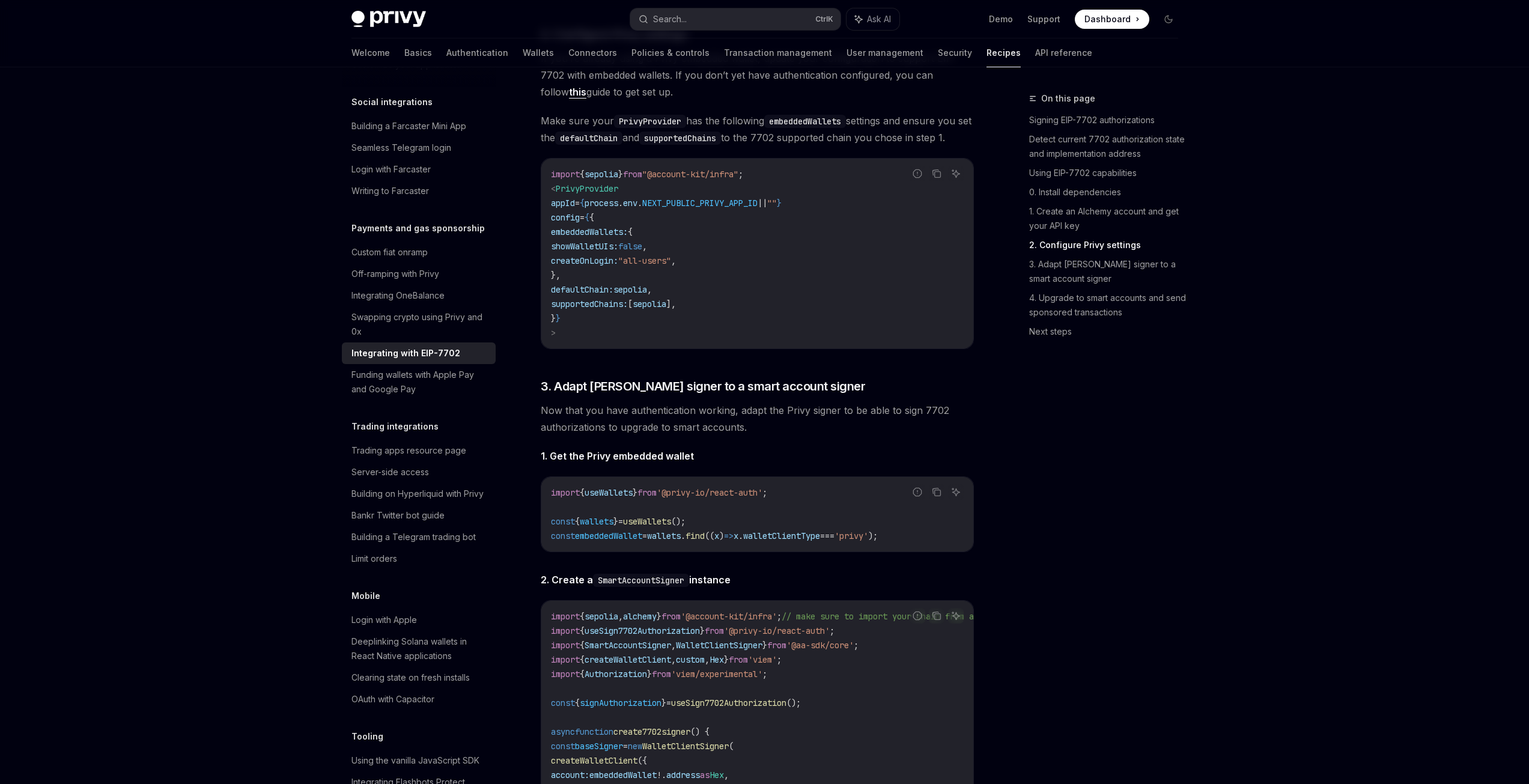
click at [395, 22] on img at bounding box center [389, 19] width 75 height 17
click at [1100, 22] on span "Dashboard" at bounding box center [1108, 19] width 47 height 12
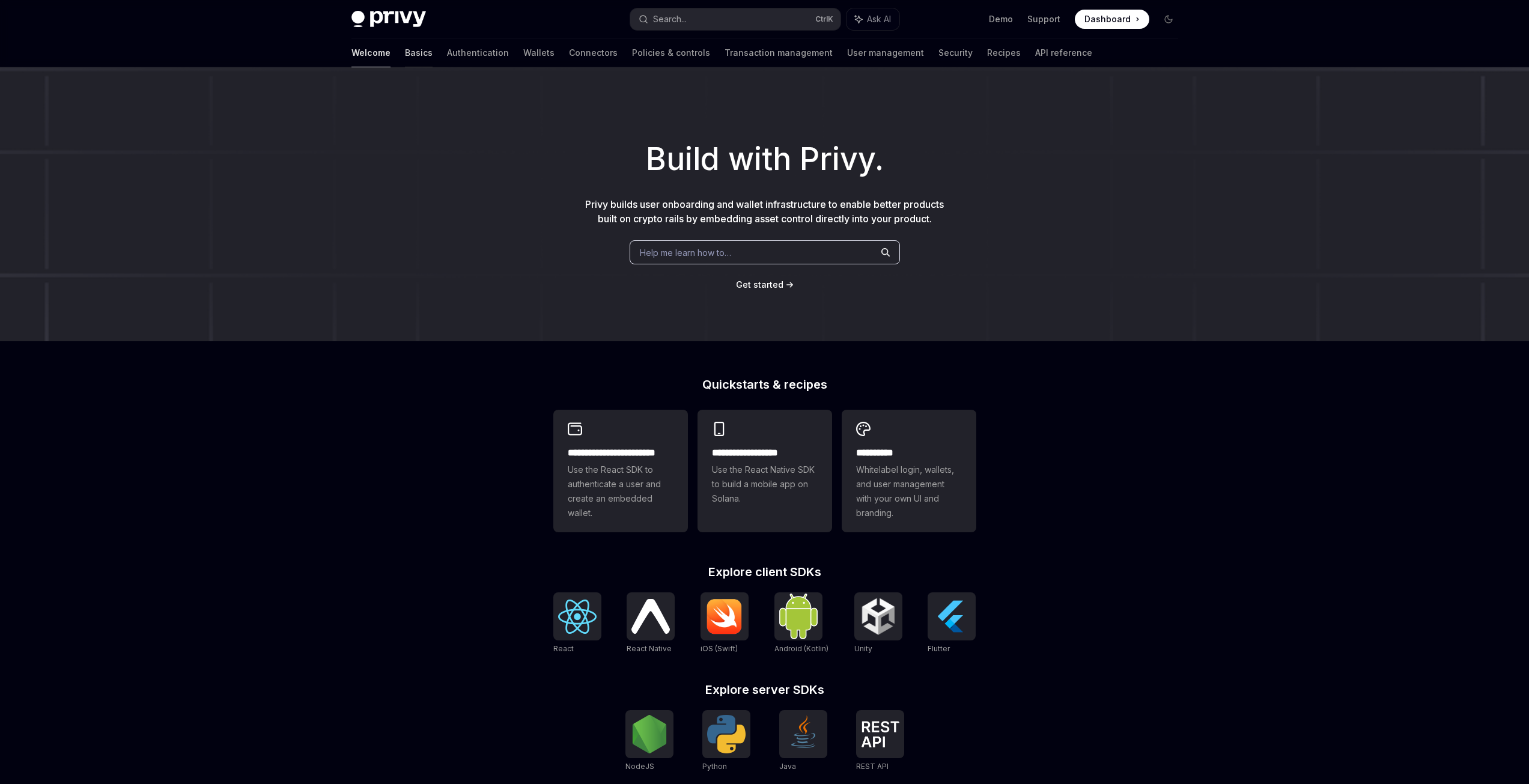
click at [405, 53] on link "Basics" at bounding box center [418, 52] width 27 height 29
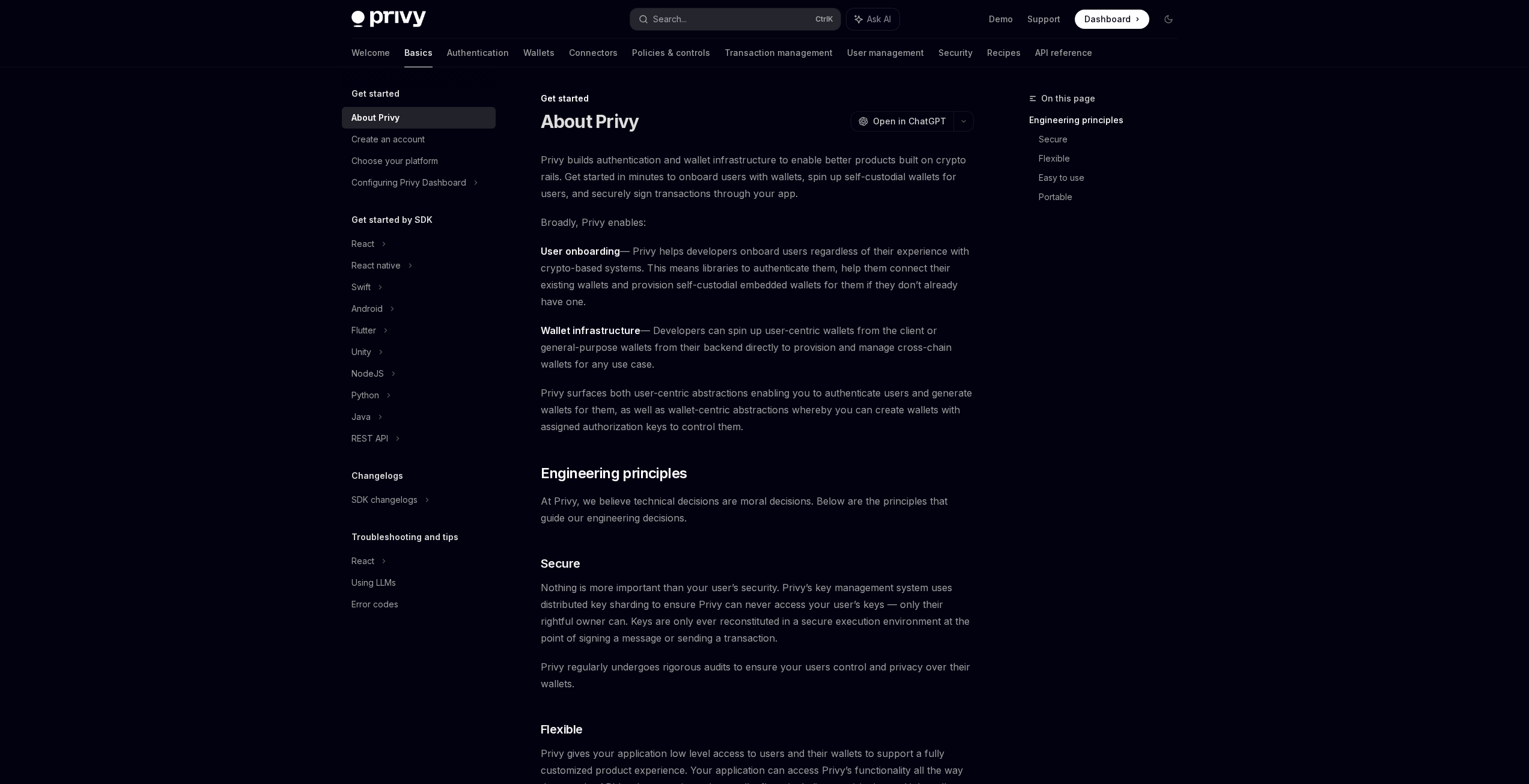
click at [410, 20] on img at bounding box center [389, 19] width 75 height 17
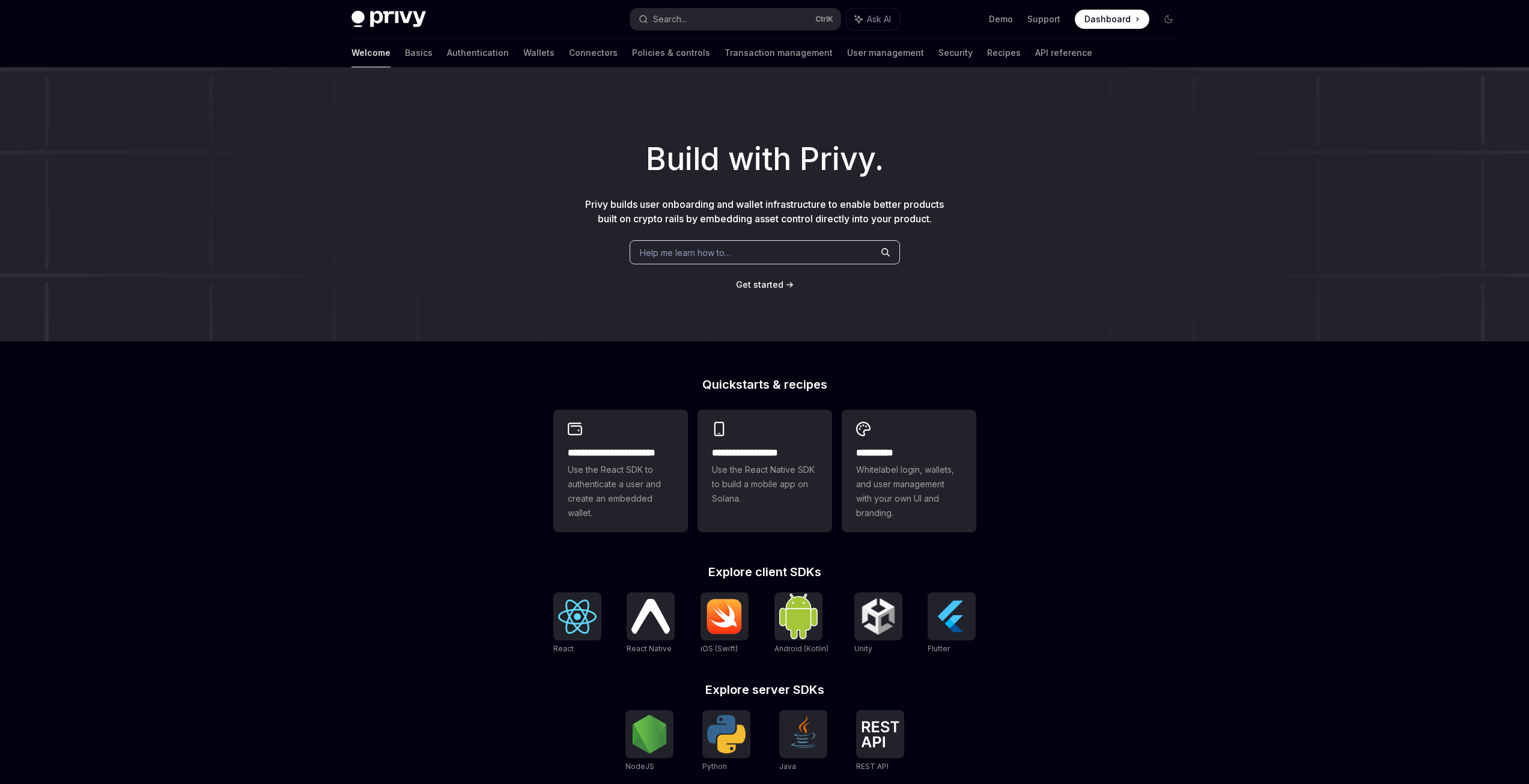
click at [741, 253] on div "Help me learn how to…" at bounding box center [765, 252] width 270 height 24
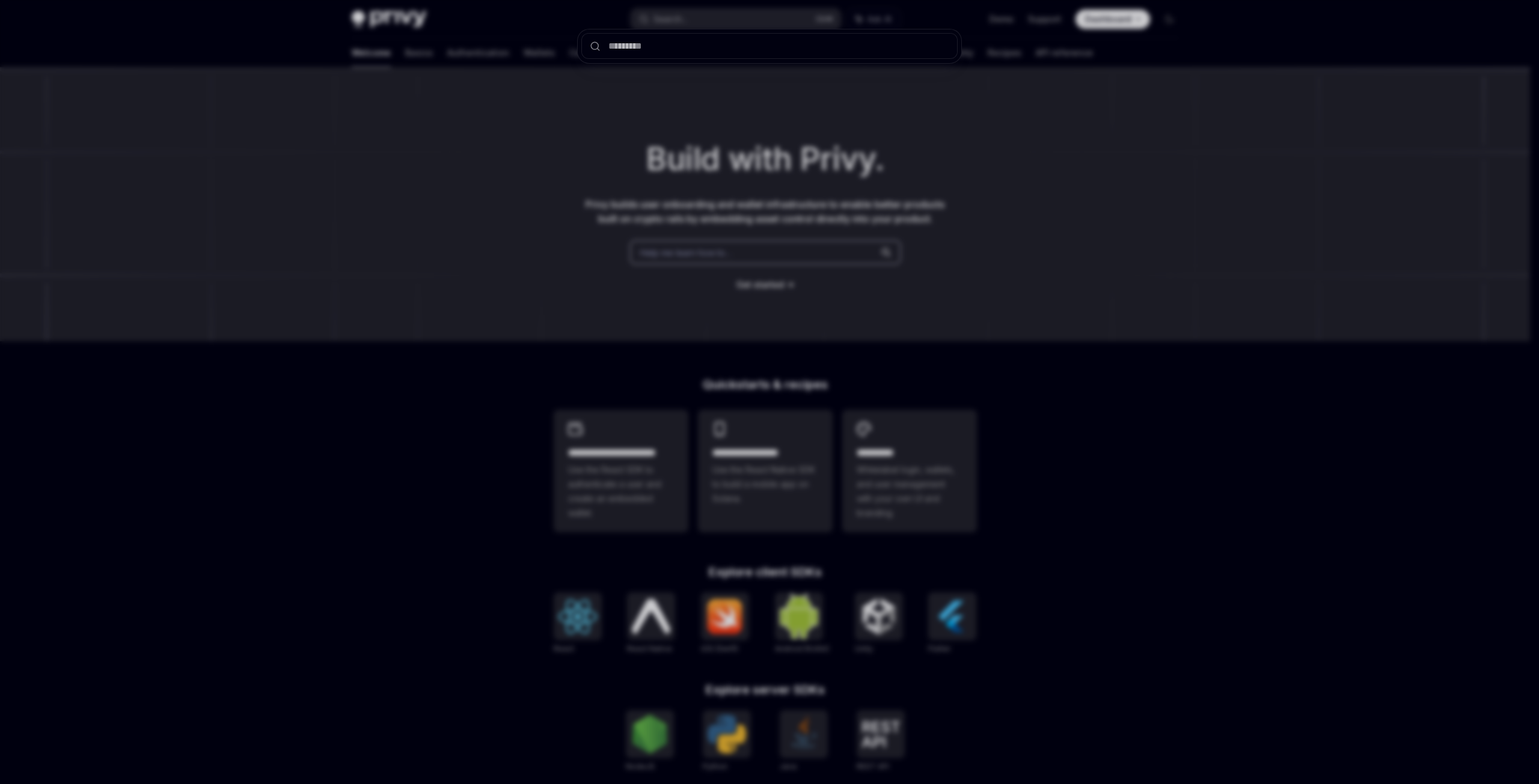
click at [322, 453] on div at bounding box center [770, 392] width 1539 height 784
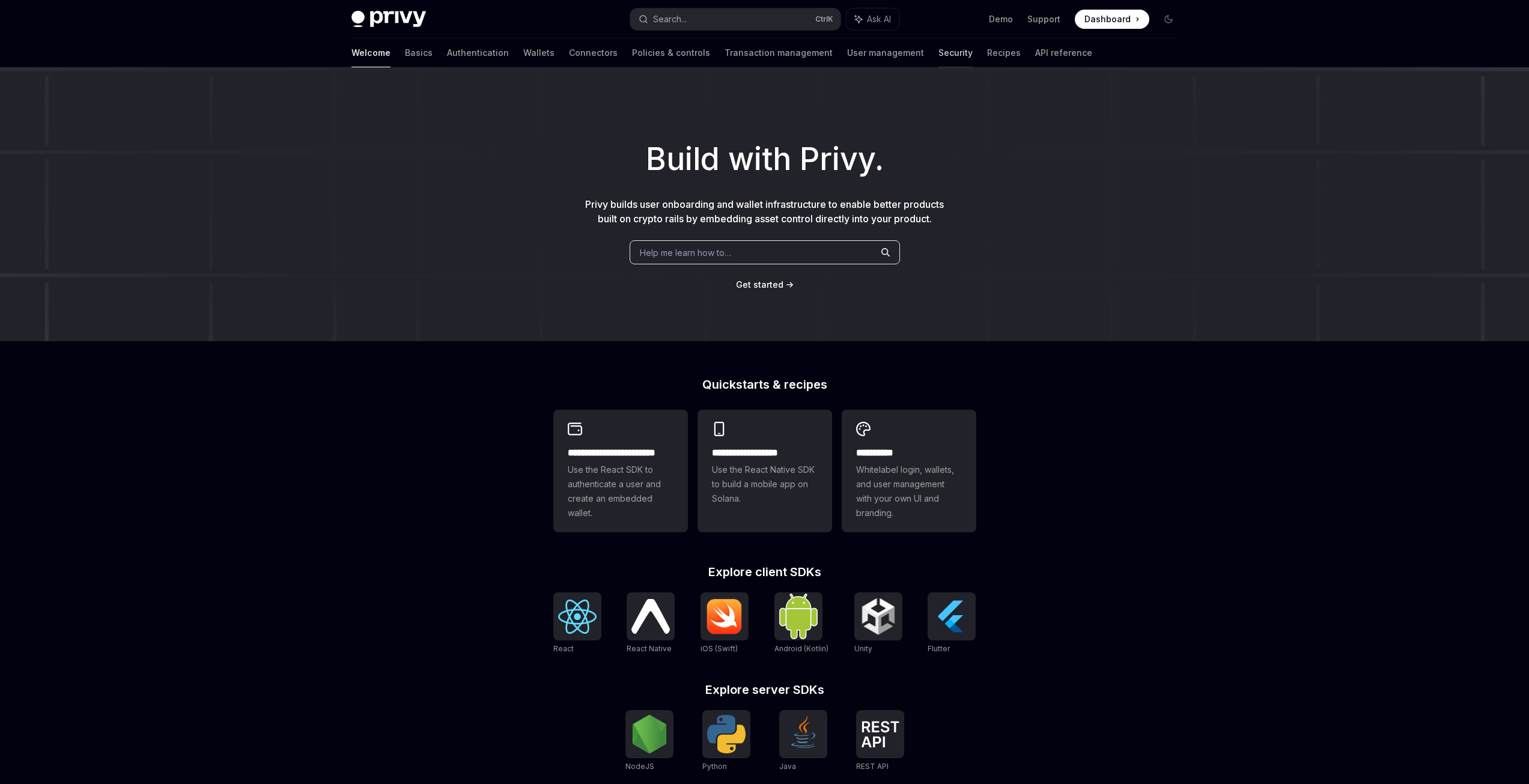
click at [939, 55] on link "Security" at bounding box center [956, 52] width 34 height 29
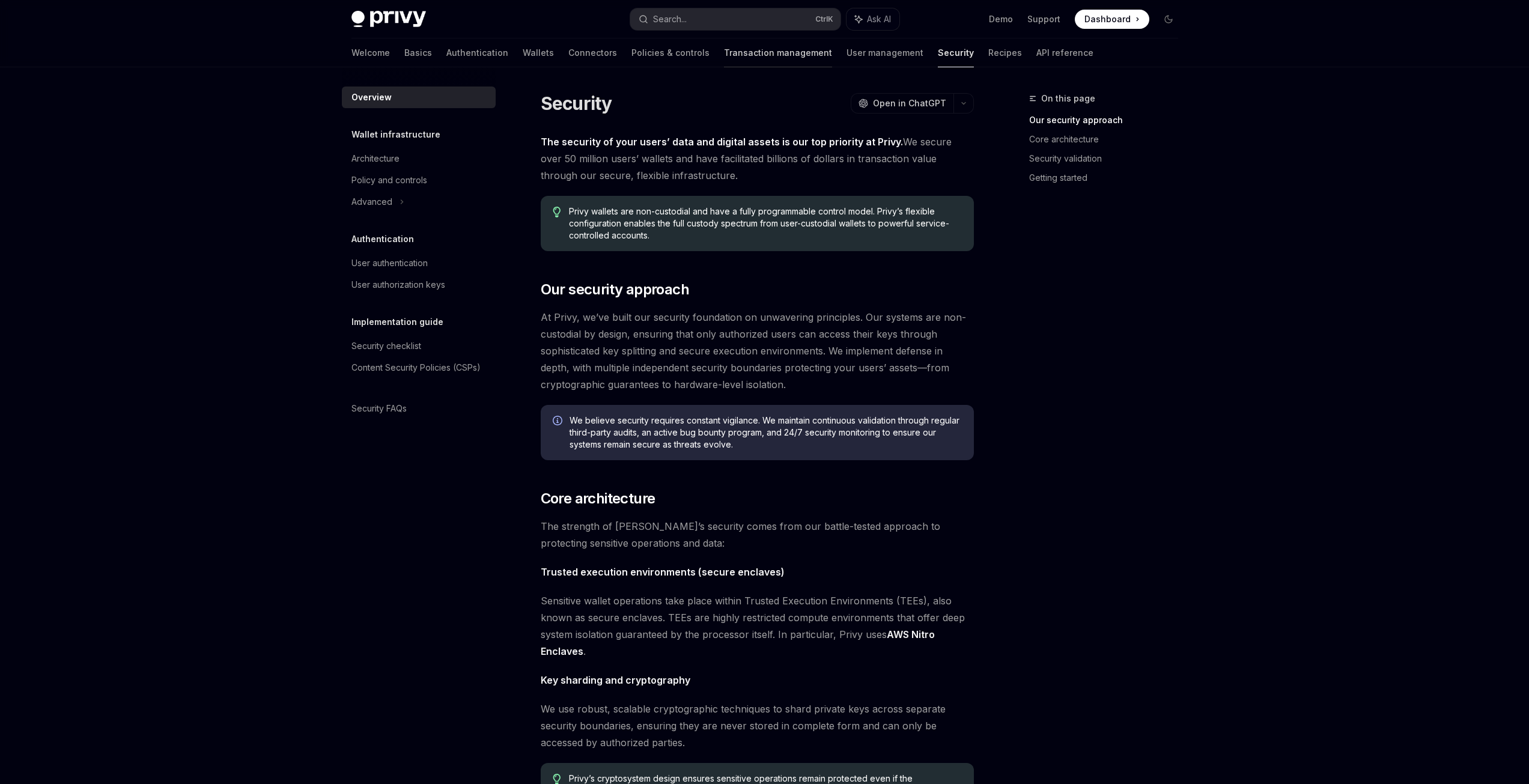
click at [724, 61] on link "Transaction management" at bounding box center [778, 52] width 108 height 29
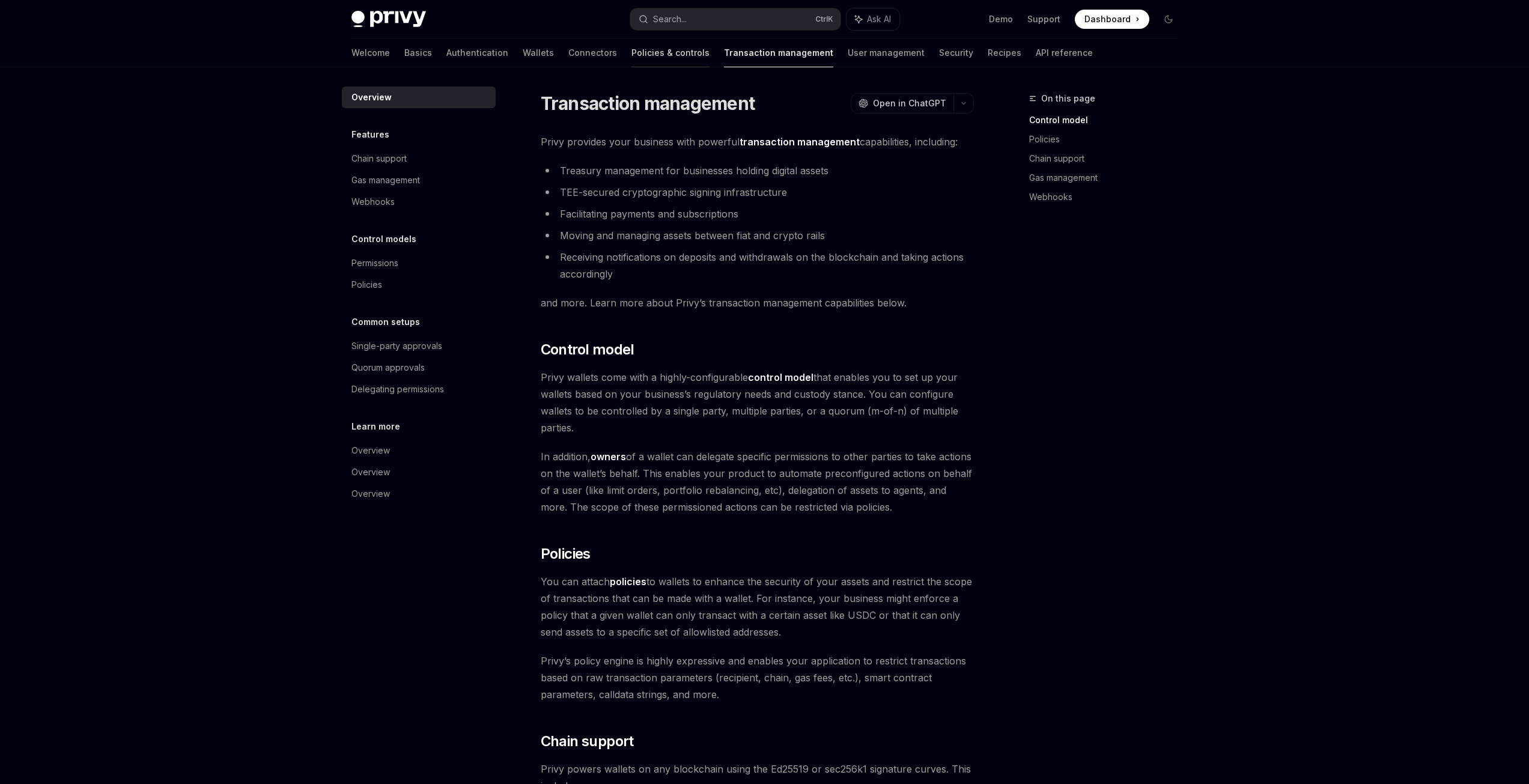
click at [632, 55] on link "Policies & controls" at bounding box center [671, 52] width 78 height 29
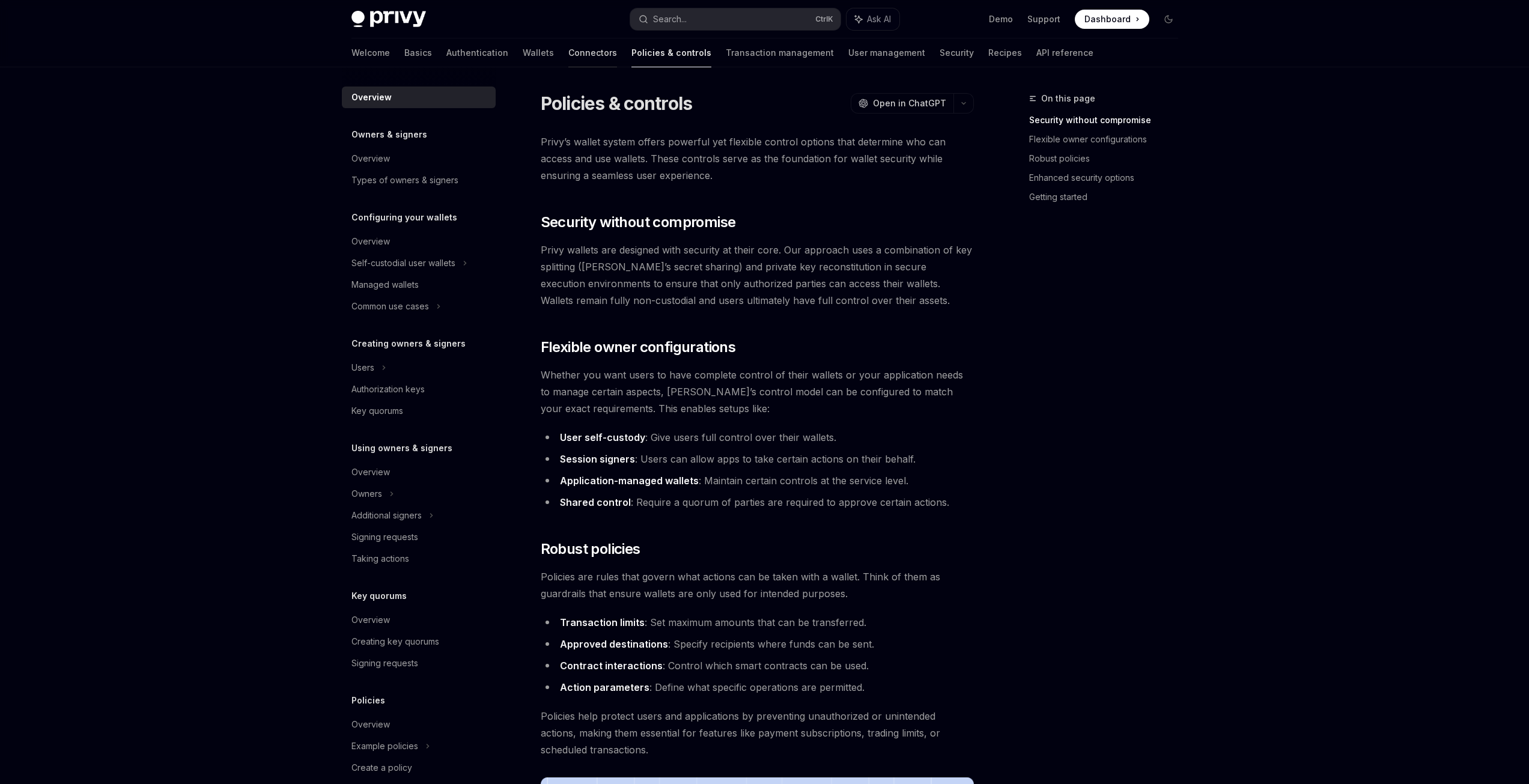
click at [568, 53] on link "Connectors" at bounding box center [593, 52] width 49 height 29
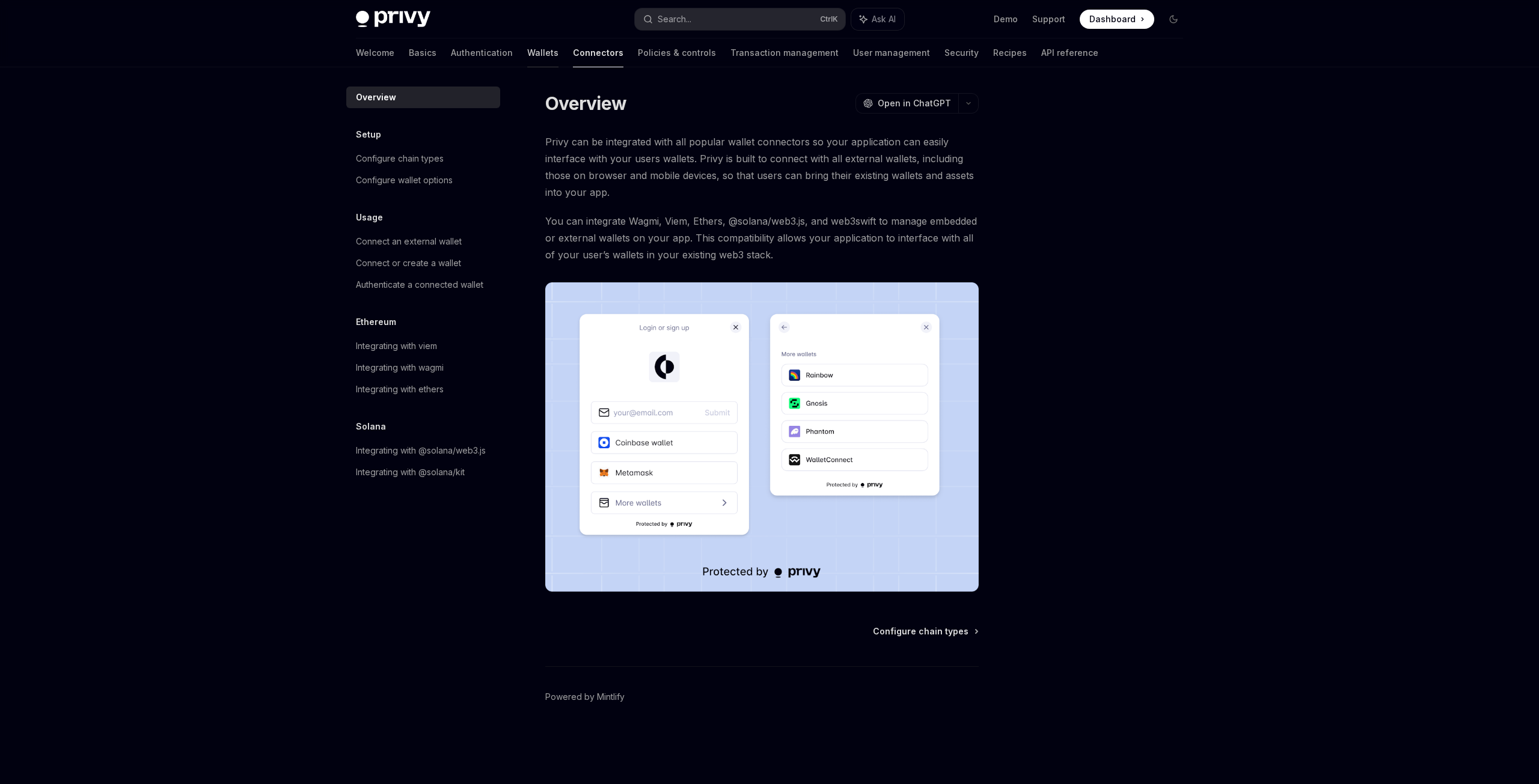
click at [527, 55] on link "Wallets" at bounding box center [543, 52] width 31 height 29
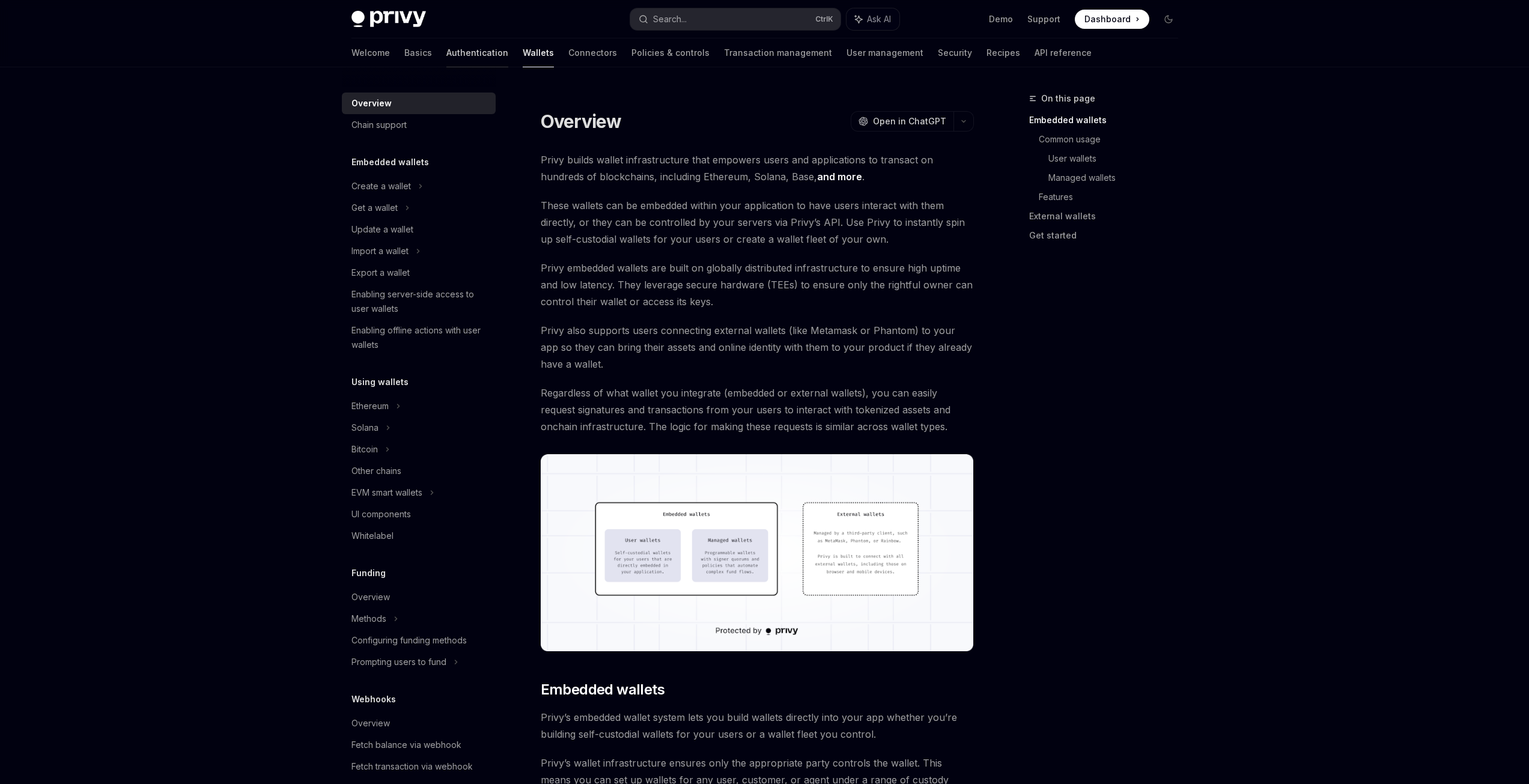
click at [446, 55] on link "Authentication" at bounding box center [477, 52] width 62 height 29
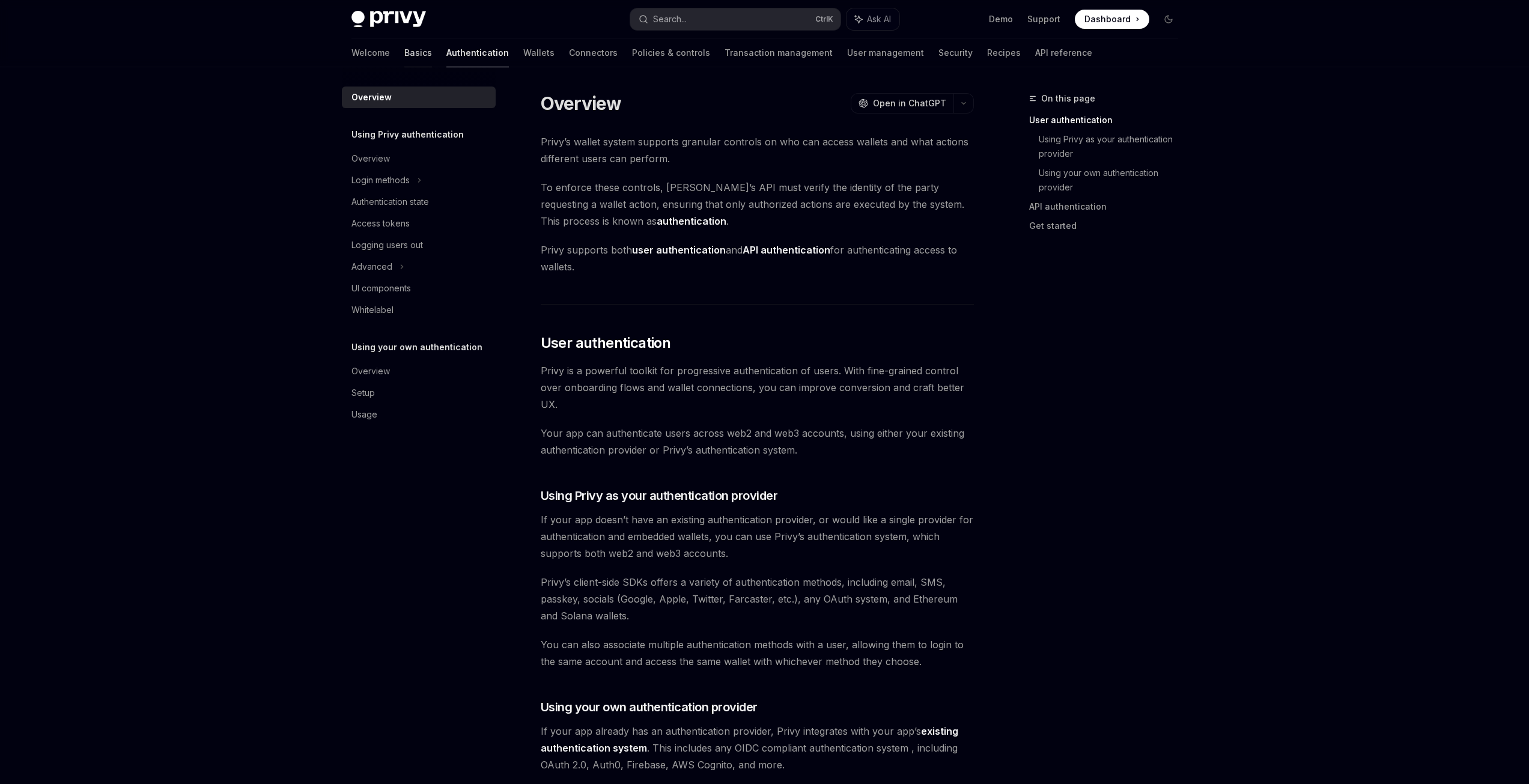
click at [404, 57] on link "Basics" at bounding box center [418, 52] width 27 height 29
type textarea "*"
